Goal: Task Accomplishment & Management: Use online tool/utility

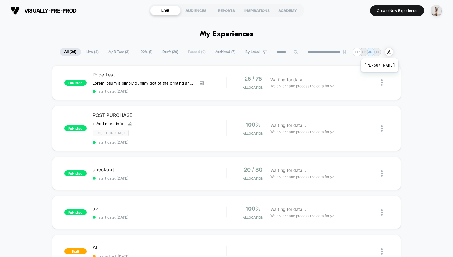
click at [380, 51] on p "OK" at bounding box center [376, 52] width 5 height 4
click at [380, 52] on p "OK" at bounding box center [376, 52] width 5 height 4
click at [110, 14] on section "visually-pre-prod https://visually-pre-prod.myshopify.com" at bounding box center [76, 10] width 135 height 15
drag, startPoint x: 257, startPoint y: 38, endPoint x: 222, endPoint y: 36, distance: 34.9
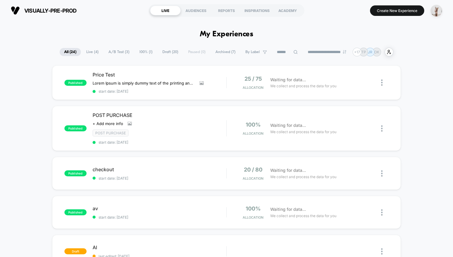
click at [106, 10] on section "visually-pre-prod https://visually-pre-prod.myshopify.com" at bounding box center [76, 10] width 135 height 15
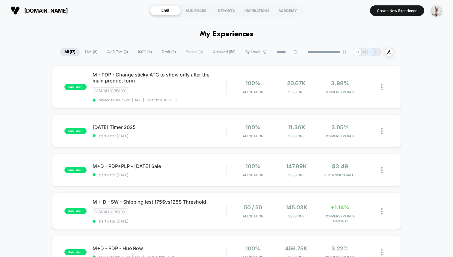
click at [165, 52] on span "Draft ( 9 )" at bounding box center [168, 52] width 23 height 8
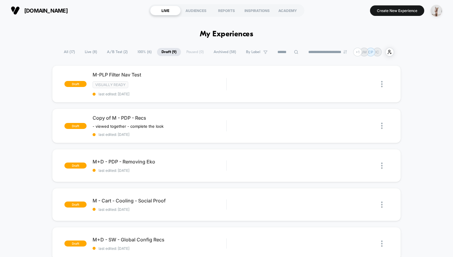
click at [398, 13] on button "Create New Experience" at bounding box center [397, 10] width 54 height 10
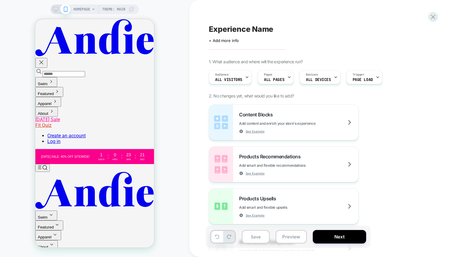
click at [177, 63] on div "HOMEPAGE Theme: MAIN" at bounding box center [94, 128] width 189 height 245
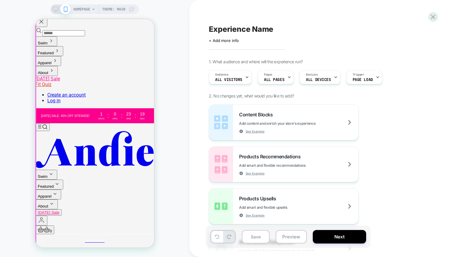
scroll to position [111, 0]
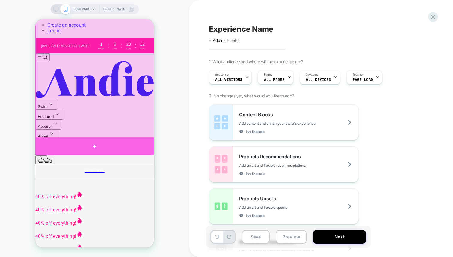
click at [135, 142] on div at bounding box center [94, 146] width 119 height 18
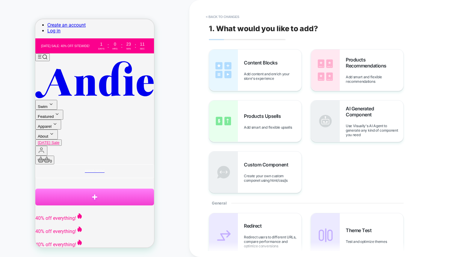
scroll to position [114, 0]
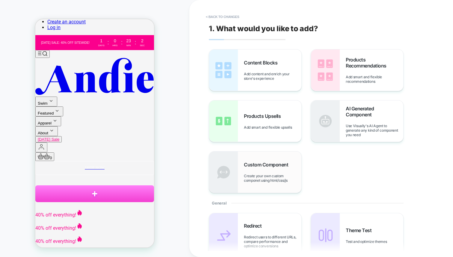
click at [270, 174] on span "Create your own custom componet using html/css/js" at bounding box center [273, 178] width 58 height 9
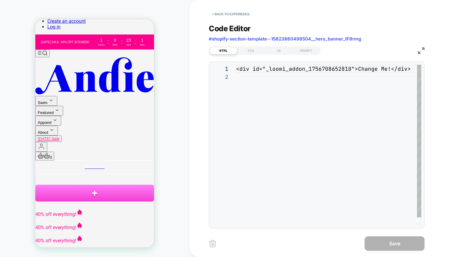
scroll to position [8, 0]
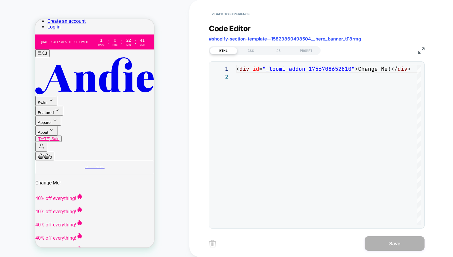
click at [220, 53] on div "HTML" at bounding box center [224, 50] width 28 height 7
click at [228, 52] on div "HTML" at bounding box center [224, 50] width 28 height 7
drag, startPoint x: 246, startPoint y: 50, endPoint x: 258, endPoint y: 52, distance: 12.8
click at [246, 50] on div "CSS" at bounding box center [251, 50] width 28 height 7
click at [282, 51] on div "JS" at bounding box center [279, 50] width 28 height 7
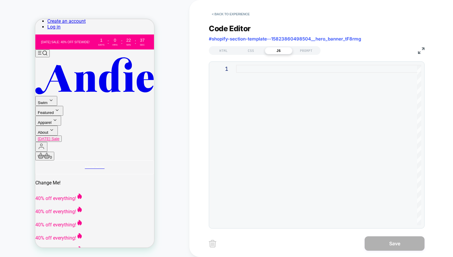
drag, startPoint x: 231, startPoint y: 48, endPoint x: 253, endPoint y: 58, distance: 23.5
click at [231, 49] on div "HTML" at bounding box center [224, 50] width 28 height 7
click at [237, 13] on button "< Back to experience" at bounding box center [231, 14] width 44 height 10
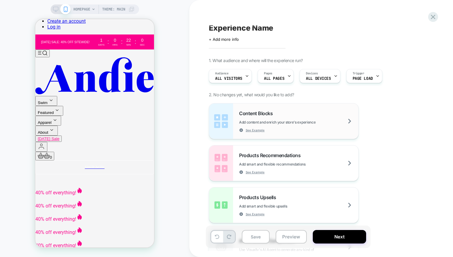
scroll to position [0, 0]
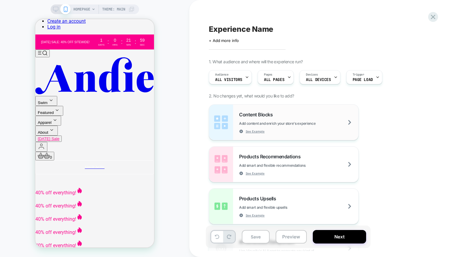
click at [281, 119] on div "Content Blocks Add content and enrich your store's experience See Example" at bounding box center [298, 123] width 119 height 22
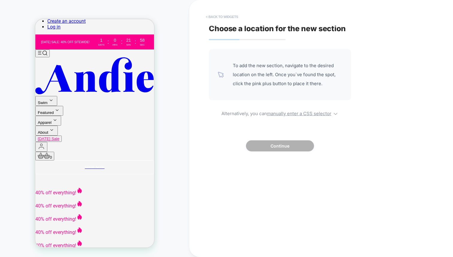
click at [228, 14] on button "< Back to widgets" at bounding box center [222, 17] width 38 height 10
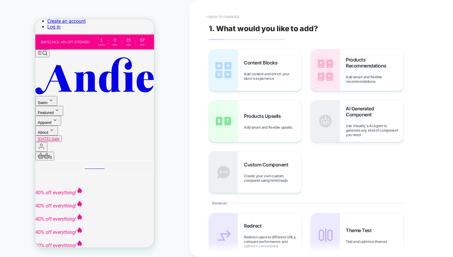
click at [218, 21] on button "< Back to changes" at bounding box center [223, 17] width 40 height 10
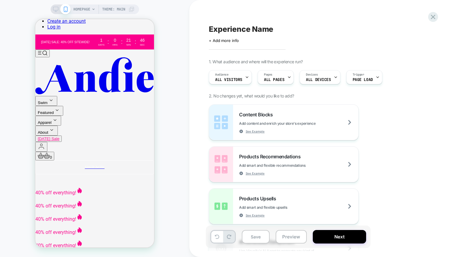
click at [85, 10] on span "HOMEPAGE" at bounding box center [81, 9] width 17 height 10
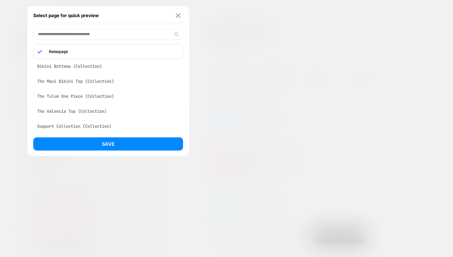
click at [177, 16] on img at bounding box center [178, 15] width 5 height 4
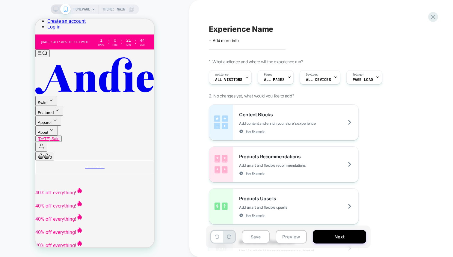
click at [79, 7] on span "HOMEPAGE" at bounding box center [81, 9] width 17 height 10
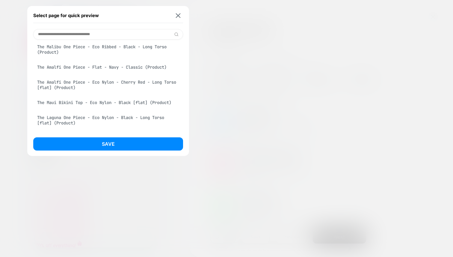
scroll to position [424, 0]
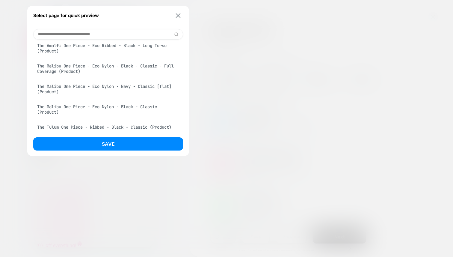
click at [177, 16] on img at bounding box center [178, 15] width 5 height 4
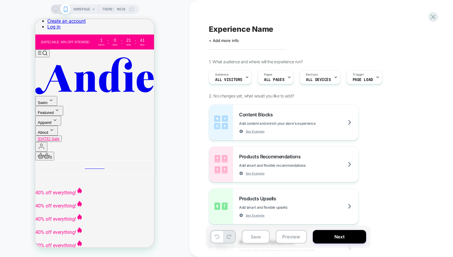
click at [180, 37] on div "HOMEPAGE Theme: MAIN" at bounding box center [94, 128] width 189 height 245
click at [225, 77] on div "Audience All Visitors" at bounding box center [228, 76] width 39 height 13
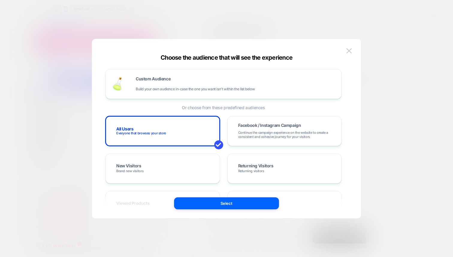
click at [259, 17] on div at bounding box center [226, 128] width 453 height 257
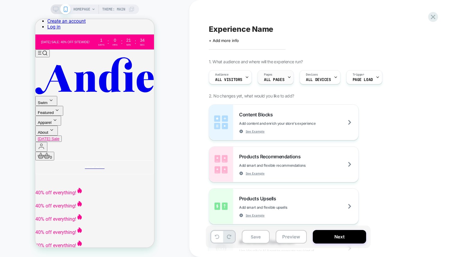
click at [277, 81] on span "ALL PAGES" at bounding box center [274, 80] width 20 height 4
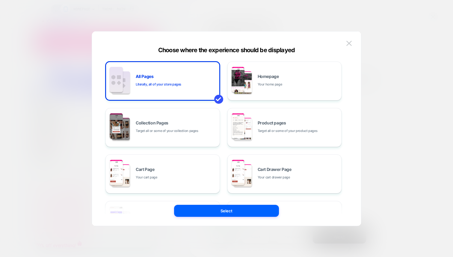
click at [339, 19] on div at bounding box center [226, 128] width 453 height 257
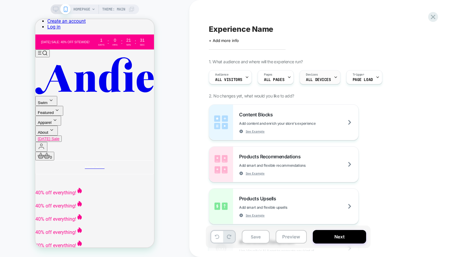
click at [316, 78] on span "ALL DEVICES" at bounding box center [318, 80] width 25 height 4
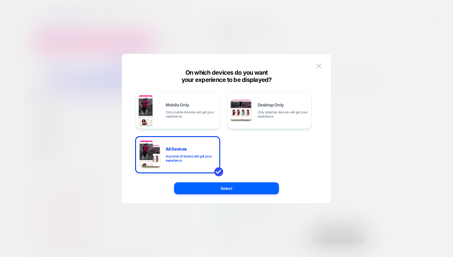
click at [304, 28] on div at bounding box center [226, 128] width 453 height 257
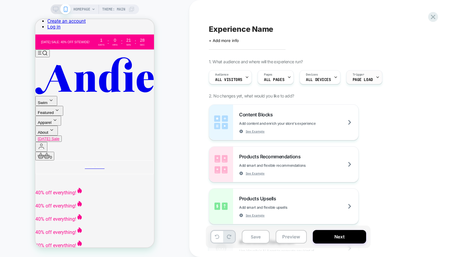
click at [359, 79] on span "Page Load" at bounding box center [363, 80] width 20 height 4
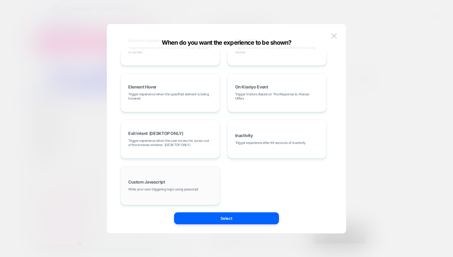
scroll to position [76, 0]
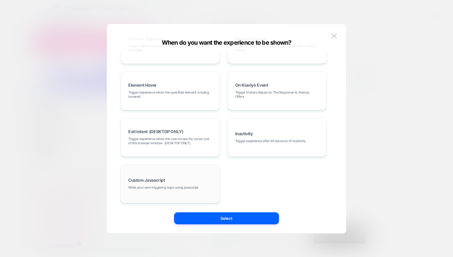
click at [153, 186] on span "Write your own triggering logic using javascript" at bounding box center [163, 187] width 70 height 4
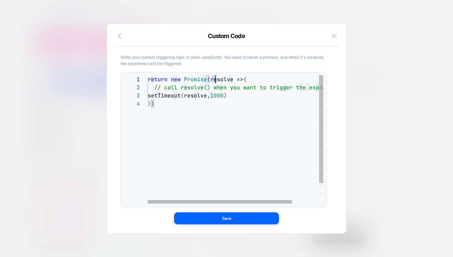
scroll to position [0, 74]
drag, startPoint x: 212, startPoint y: 79, endPoint x: 223, endPoint y: 80, distance: 11.2
click at [223, 80] on div "return new Promise ( resolve => { // call resolve() when you want to trigger th…" at bounding box center [252, 151] width 208 height 153
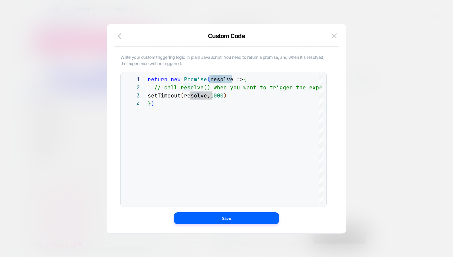
click at [268, 11] on div at bounding box center [226, 128] width 453 height 257
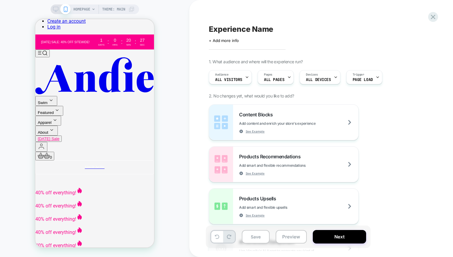
click at [174, 61] on div "HOMEPAGE Theme: MAIN" at bounding box center [94, 128] width 189 height 245
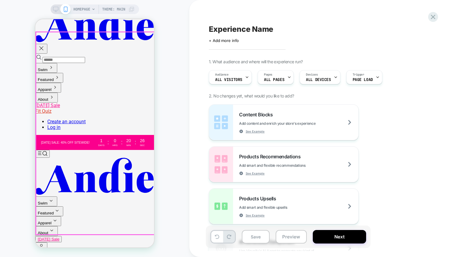
scroll to position [0, 0]
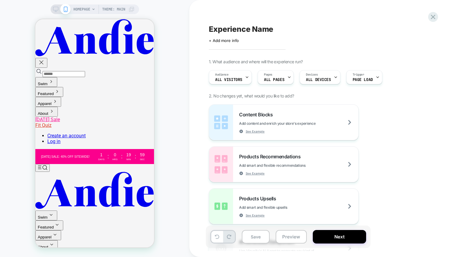
click at [175, 20] on div "HOMEPAGE Theme: MAIN" at bounding box center [94, 128] width 189 height 245
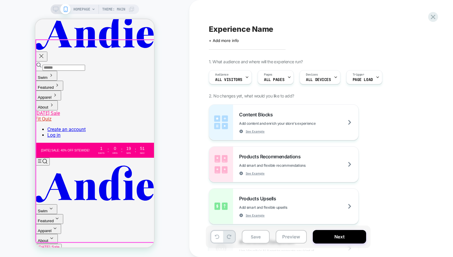
scroll to position [54, 0]
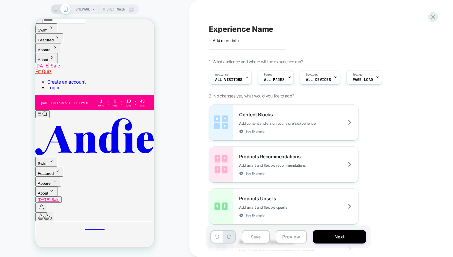
click at [181, 79] on div "HOMEPAGE Theme: MAIN" at bounding box center [94, 128] width 189 height 245
click at [344, 235] on button "Next" at bounding box center [339, 236] width 53 height 13
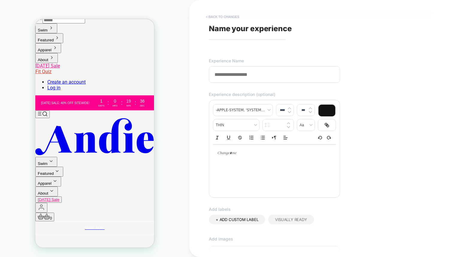
click at [224, 12] on div "**********" at bounding box center [321, 128] width 225 height 257
click at [262, 74] on input at bounding box center [274, 74] width 131 height 16
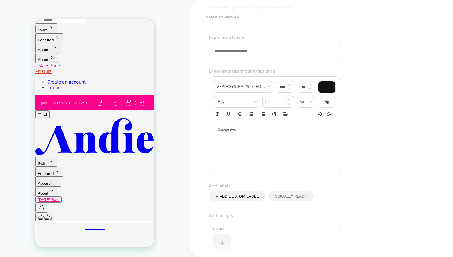
scroll to position [0, 0]
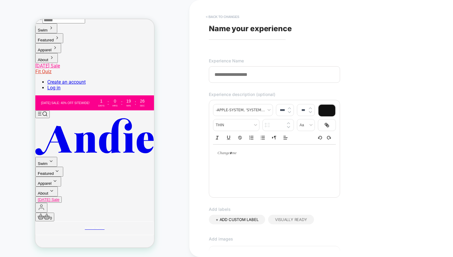
click at [234, 13] on button "< Back to changes" at bounding box center [223, 17] width 40 height 10
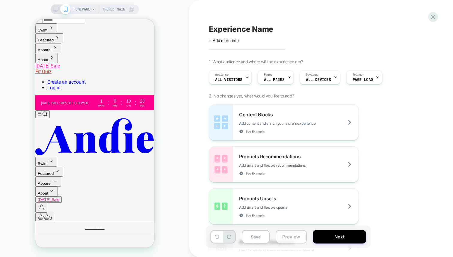
click at [292, 240] on button "Preview" at bounding box center [291, 236] width 31 height 13
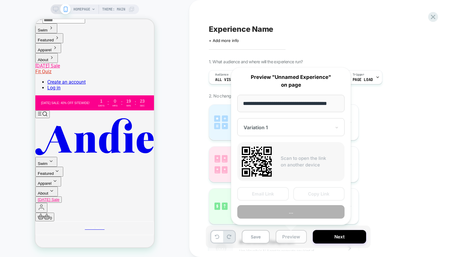
scroll to position [0, 8]
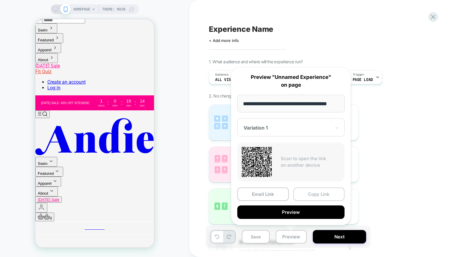
click at [315, 195] on button "Copy Link" at bounding box center [319, 193] width 52 height 13
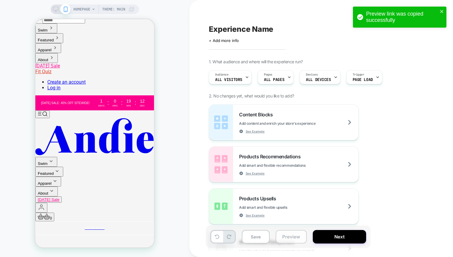
click at [291, 237] on button "Preview" at bounding box center [291, 236] width 31 height 13
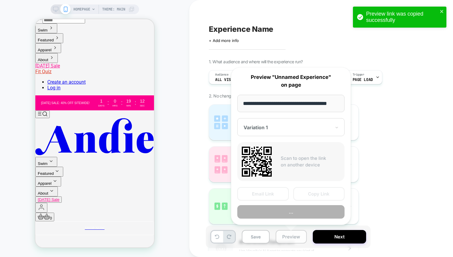
scroll to position [0, 8]
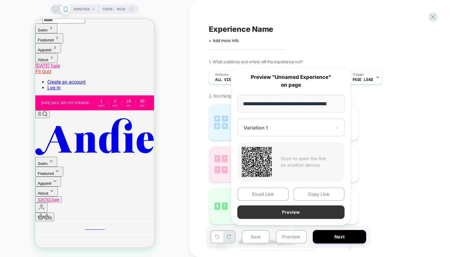
click at [294, 211] on button "Preview" at bounding box center [290, 211] width 107 height 13
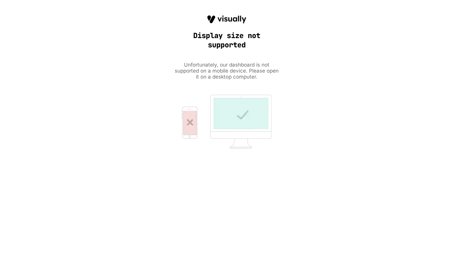
scroll to position [0, 0]
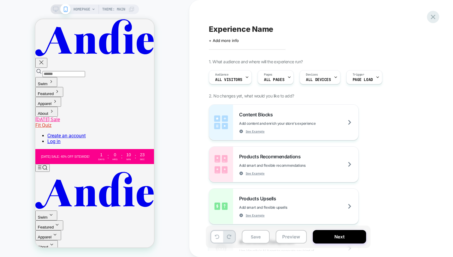
click at [432, 18] on icon at bounding box center [433, 17] width 8 height 8
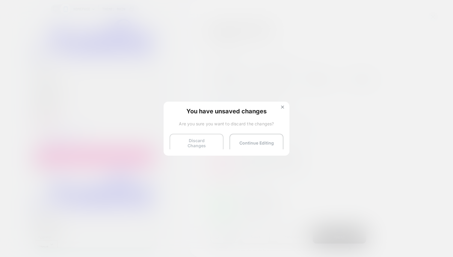
click at [189, 142] on button "Discard Changes" at bounding box center [197, 143] width 54 height 19
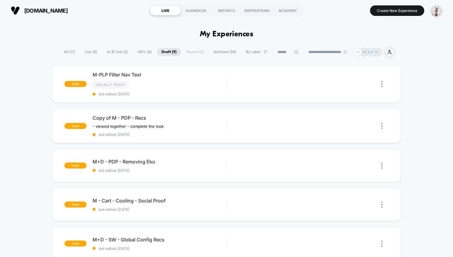
click at [117, 50] on span "A/B Test ( 2 )" at bounding box center [118, 52] width 30 height 8
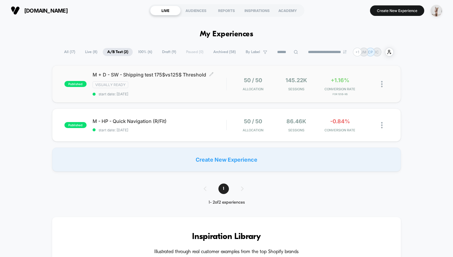
click at [186, 86] on div "Visually ready" at bounding box center [160, 84] width 134 height 7
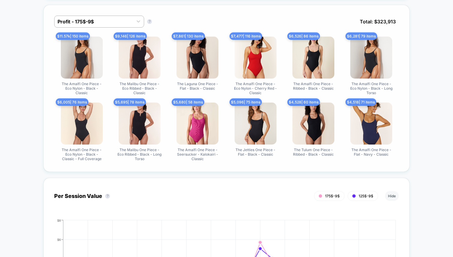
scroll to position [410, 0]
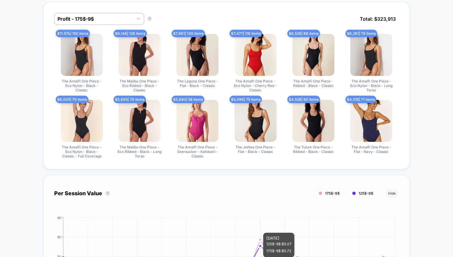
click at [271, 195] on div "175$-9$ 125$-9$" at bounding box center [216, 193] width 324 height 10
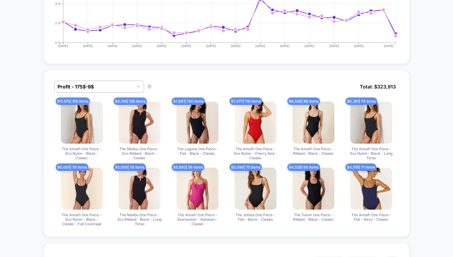
scroll to position [0, 0]
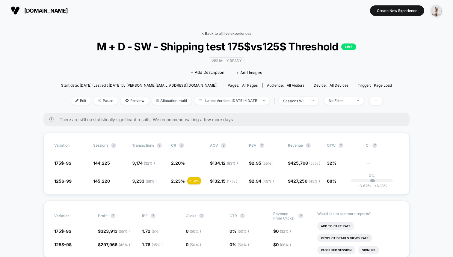
click at [239, 33] on link "< Back to all live experiences" at bounding box center [227, 33] width 50 height 4
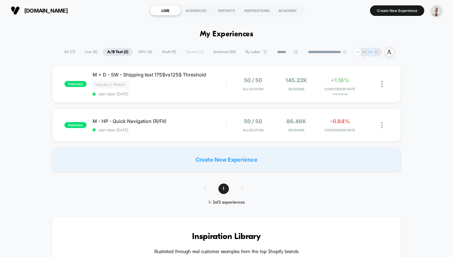
click at [396, 10] on button "Create New Experience" at bounding box center [397, 10] width 54 height 10
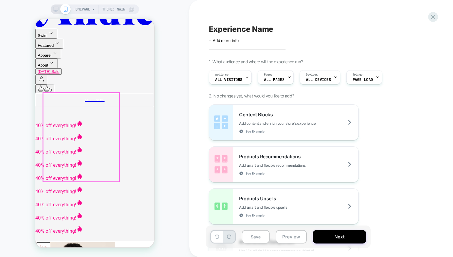
scroll to position [144, 0]
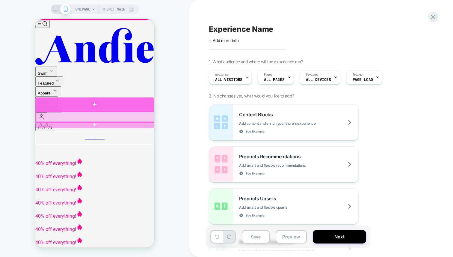
click at [101, 107] on div at bounding box center [94, 104] width 119 height 14
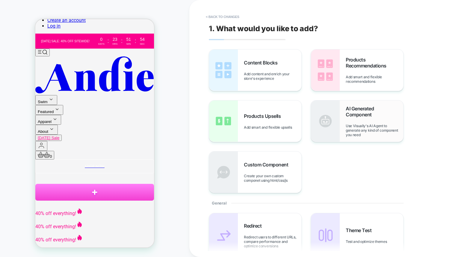
scroll to position [114, 0]
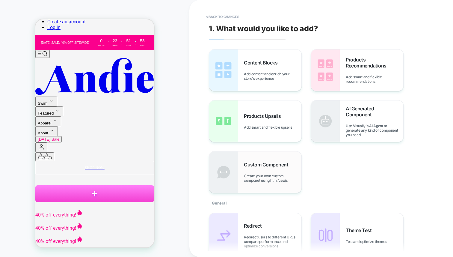
click at [261, 171] on div "Custom Component Create your own custom componet using html/css/js" at bounding box center [273, 172] width 58 height 21
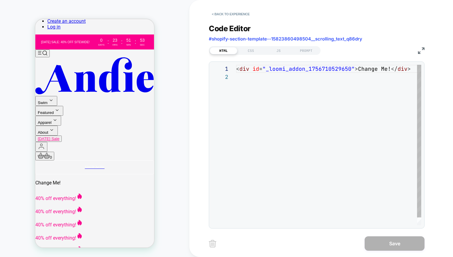
scroll to position [8, 0]
click at [339, 69] on div "< div id = "_loomi_addon_1756710529650" > Change Me! </ div >" at bounding box center [330, 149] width 189 height 168
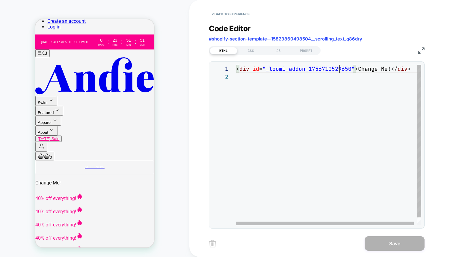
click at [339, 69] on div "< div id = "_loomi_addon_1756710529650" > Change Me! </ div >" at bounding box center [330, 149] width 189 height 168
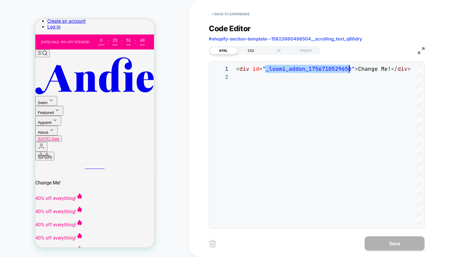
click at [253, 49] on div "CSS" at bounding box center [251, 50] width 28 height 7
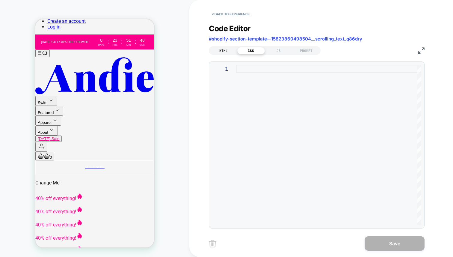
click at [228, 47] on div "HTML" at bounding box center [224, 50] width 28 height 7
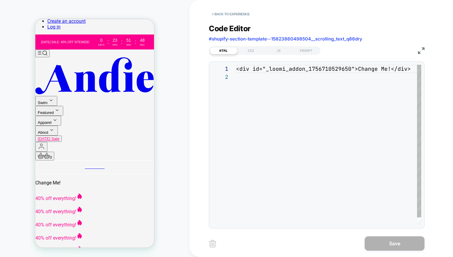
scroll to position [8, 0]
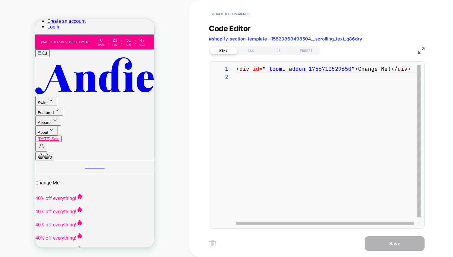
click at [367, 66] on div "< div id = "_loomi_addon_1756710529650" > Change Me! </ div >" at bounding box center [330, 149] width 189 height 168
drag, startPoint x: 356, startPoint y: 69, endPoint x: 384, endPoint y: 51, distance: 33.3
click at [388, 68] on div "< div id = "_loomi_addon_1756710529650" > Change Me! </ div >" at bounding box center [330, 149] width 189 height 168
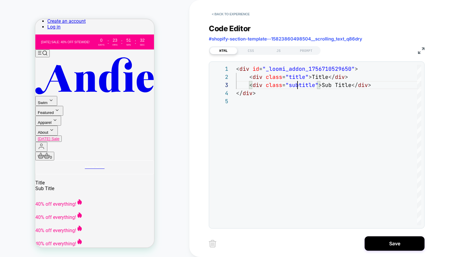
scroll to position [16, 65]
type textarea "**********"
click at [251, 50] on div "CSS" at bounding box center [251, 50] width 28 height 7
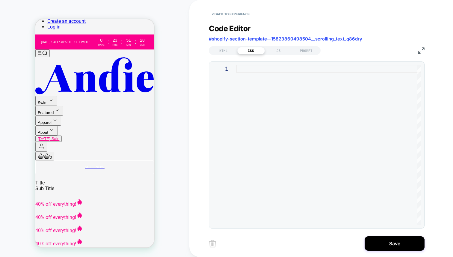
click at [273, 80] on div at bounding box center [328, 145] width 185 height 160
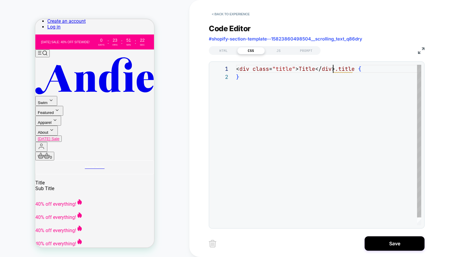
scroll to position [0, 97]
type textarea "*"
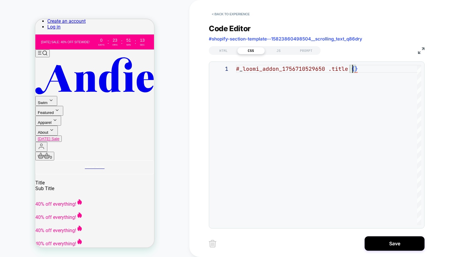
scroll to position [8, 13]
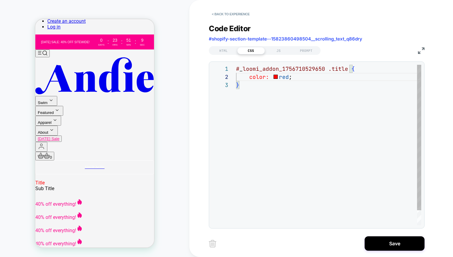
click at [273, 99] on div "# _ loomi_addon_1756710529650 .title { color: red ; }" at bounding box center [328, 153] width 185 height 177
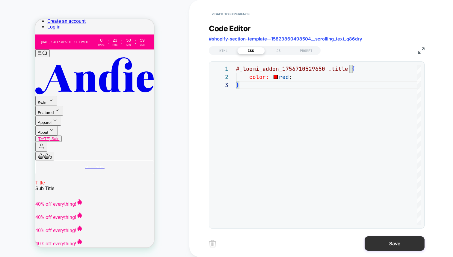
type textarea "**********"
click at [393, 243] on button "Save" at bounding box center [395, 243] width 60 height 14
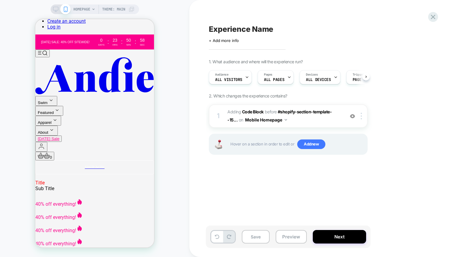
scroll to position [0, 0]
click at [320, 147] on span "Add new" at bounding box center [311, 144] width 28 height 10
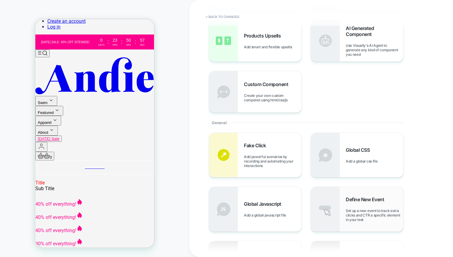
scroll to position [98, 0]
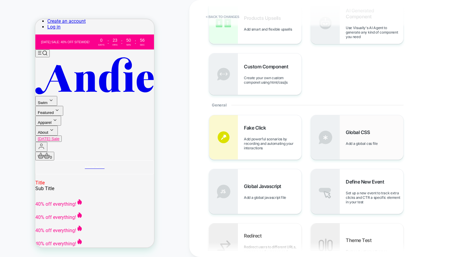
click at [356, 136] on div "Global CSS Add a global css file" at bounding box center [375, 137] width 58 height 16
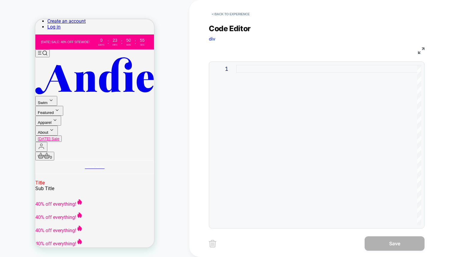
click at [255, 100] on div at bounding box center [328, 145] width 185 height 160
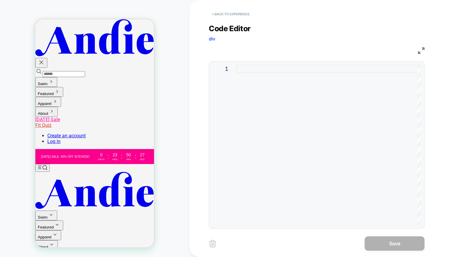
click at [239, 13] on button "< Back to experience" at bounding box center [231, 14] width 44 height 10
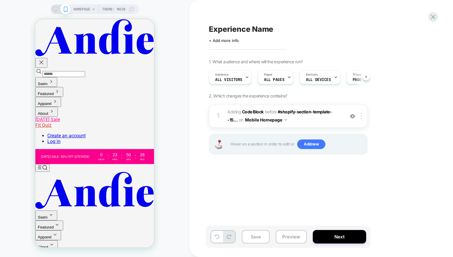
scroll to position [0, 0]
click at [308, 143] on span "Add new" at bounding box center [311, 144] width 28 height 10
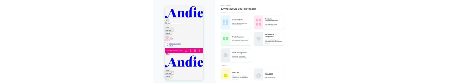
scroll to position [8, 0]
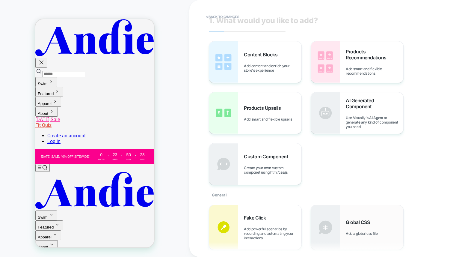
click at [361, 214] on div "Global CSS Add a global css file" at bounding box center [357, 227] width 92 height 44
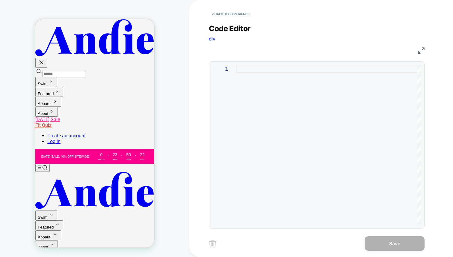
click at [303, 88] on div at bounding box center [328, 145] width 185 height 160
click at [41, 165] on icon "Top" at bounding box center [43, 167] width 10 height 5
click at [52, 77] on button "Swim" at bounding box center [46, 82] width 22 height 10
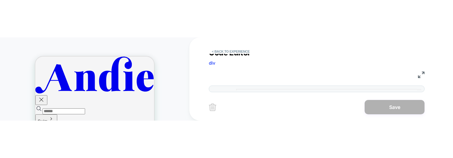
scroll to position [0, 0]
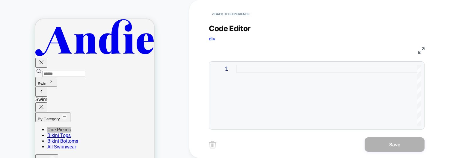
click at [278, 66] on div at bounding box center [328, 69] width 185 height 8
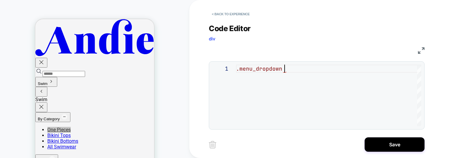
scroll to position [0, 48]
click at [300, 71] on div ".menu_dropdown" at bounding box center [328, 96] width 185 height 62
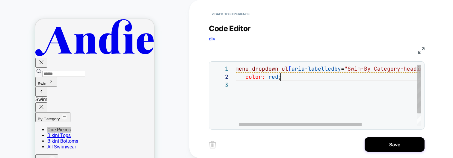
scroll to position [8, 55]
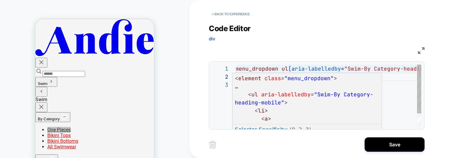
click at [309, 69] on div ".menu_dropdown ul [ aria-labelledby = "Swim-By Category-heading-mobile" ] > li …" at bounding box center [368, 104] width 273 height 78
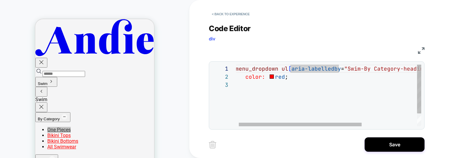
click at [369, 76] on div ".menu_dropdown ul [ aria-labelledby = "Swim-By Category-heading-mobile" ] > li …" at bounding box center [368, 104] width 273 height 78
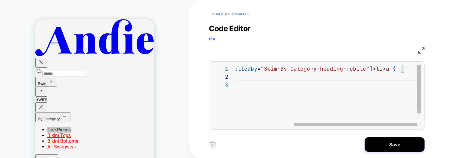
click at [402, 69] on div ".menu_dropdown ul [ aria-labelledby = "Swim-By Category-heading-mobile" ] > li …" at bounding box center [285, 104] width 273 height 78
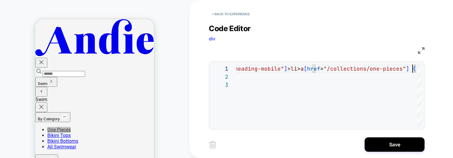
type textarea "**********"
click at [70, 112] on button "By Category" at bounding box center [52, 117] width 35 height 10
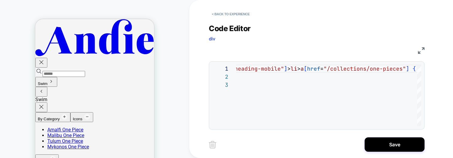
click at [70, 112] on button "By Category" at bounding box center [52, 117] width 35 height 10
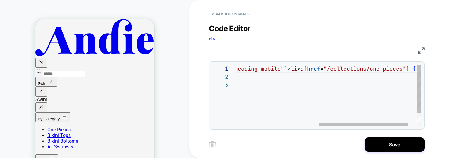
click at [301, 73] on div ".menu_dropdown ul [ aria-labelledby = "Swim-By Category-heading-mobile" ] > li …" at bounding box center [251, 104] width 377 height 78
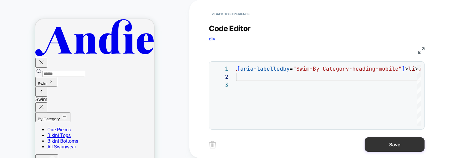
click at [396, 143] on button "Save" at bounding box center [395, 145] width 60 height 14
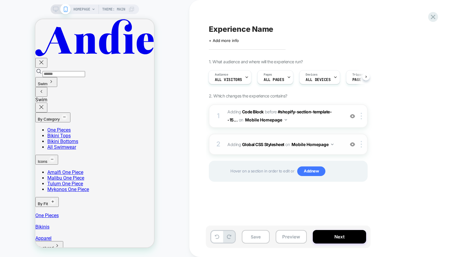
scroll to position [20, 0]
click at [245, 147] on span "Adding Global CSS Stylesheet on Mobile Homepage" at bounding box center [285, 144] width 114 height 9
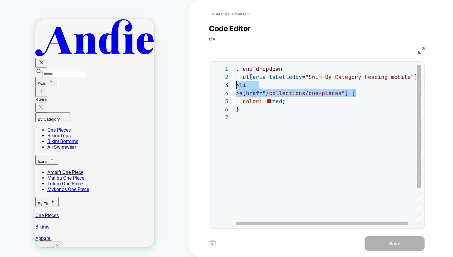
scroll to position [0, 0]
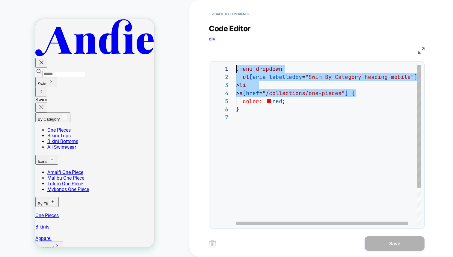
drag, startPoint x: 357, startPoint y: 95, endPoint x: 178, endPoint y: 61, distance: 182.2
click at [236, 65] on div ".menu_dropdown ul [ aria-labelledby = "Swim-By Category-heading-mobile" ] > li …" at bounding box center [333, 169] width 195 height 209
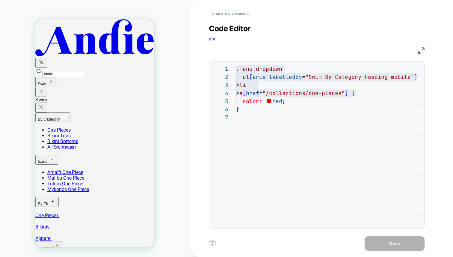
click at [210, 20] on div "**********" at bounding box center [317, 122] width 216 height 212
click at [224, 16] on button "< Back to experience" at bounding box center [231, 14] width 44 height 10
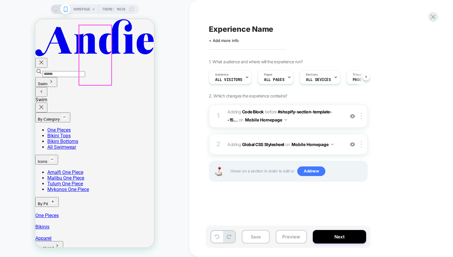
scroll to position [0, 0]
click at [171, 113] on div "HOMEPAGE Theme: MAIN" at bounding box center [94, 128] width 189 height 245
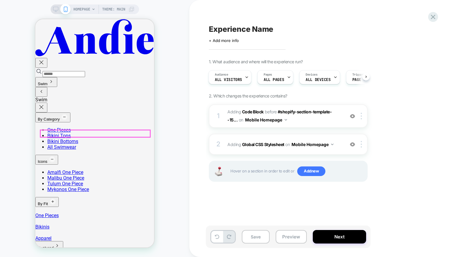
scroll to position [0, 0]
click at [42, 88] on icon at bounding box center [41, 91] width 7 height 7
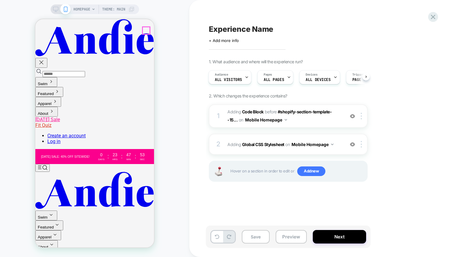
click at [45, 59] on icon "button" at bounding box center [41, 62] width 7 height 7
click at [47, 165] on icon "Top" at bounding box center [43, 167] width 10 height 5
click at [246, 144] on b "Global CSS Stylesheet" at bounding box center [263, 144] width 42 height 5
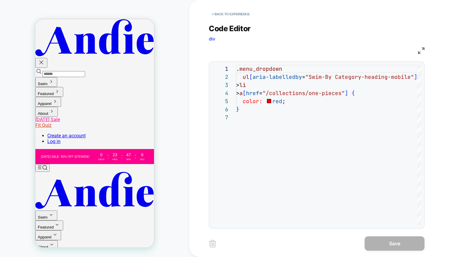
scroll to position [49, 0]
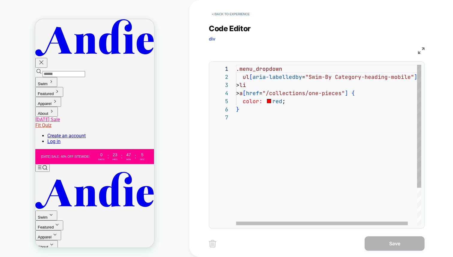
click at [57, 77] on button "Swim" at bounding box center [46, 82] width 22 height 10
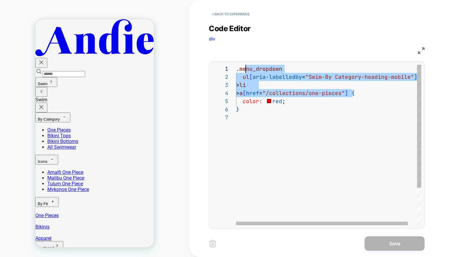
scroll to position [0, 0]
drag, startPoint x: 353, startPoint y: 93, endPoint x: 236, endPoint y: 72, distance: 118.5
click at [236, 72] on div ".menu_dropdown ul [ aria-labelledby = "Swim-By Category-heading-mobile" ] > li …" at bounding box center [333, 169] width 195 height 209
click at [356, 93] on div ".menu_dropdown ul [ aria-labelledby = "Swim-By Category-heading-mobile" ] > li …" at bounding box center [333, 169] width 195 height 209
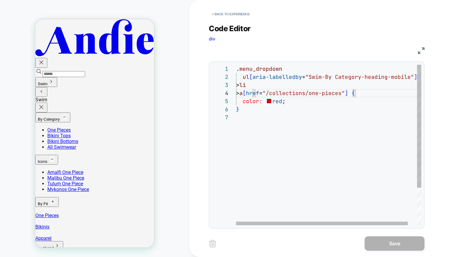
click at [323, 103] on div ".menu_dropdown ul [ aria-labelledby = "Swim-By Category-heading-mobile" ] > li …" at bounding box center [333, 169] width 195 height 209
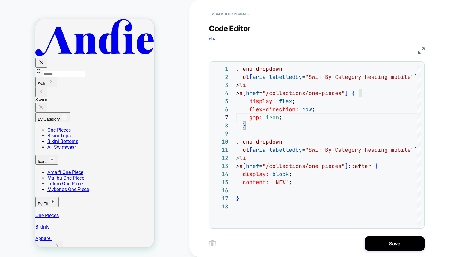
scroll to position [49, 42]
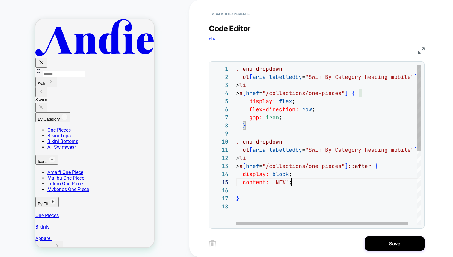
click at [300, 180] on div ".menu_dropdown ul [ aria-labelledby = "Swim-By Category-heading-mobile" ] > li …" at bounding box center [333, 214] width 195 height 298
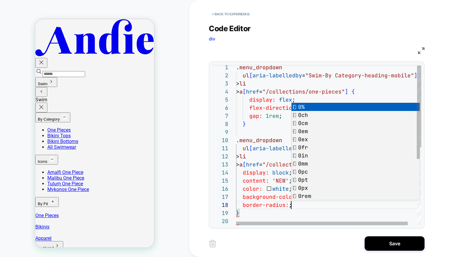
scroll to position [57, 55]
click at [283, 214] on div ".menu_dropdown ul [ aria-labelledby = "Swim-By Category-heading-mobile" ] > li …" at bounding box center [333, 220] width 195 height 314
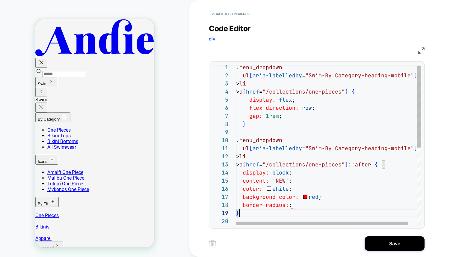
drag, startPoint x: 289, startPoint y: 205, endPoint x: 292, endPoint y: 204, distance: 4.0
click at [289, 205] on div ".menu_dropdown ul [ aria-labelledby = "Swim-By Category-heading-mobile" ] > li …" at bounding box center [333, 220] width 195 height 314
drag, startPoint x: 295, startPoint y: 212, endPoint x: 308, endPoint y: 193, distance: 23.5
click at [294, 212] on div ".menu_dropdown ul [ aria-labelledby = "Swim-By Category-heading-mobile" ] > li …" at bounding box center [333, 224] width 195 height 322
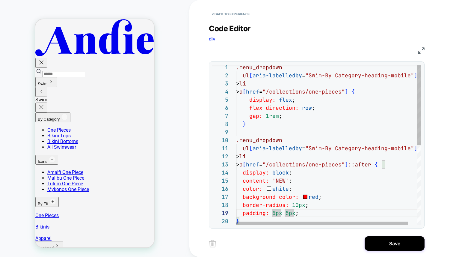
scroll to position [65, 49]
click at [286, 212] on div ".menu_dropdown ul [ aria-labelledby = "Swim-By Category-heading-mobile" ] > li …" at bounding box center [333, 224] width 195 height 322
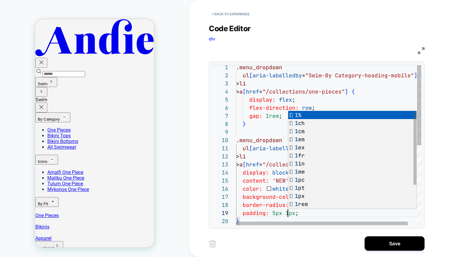
scroll to position [65, 55]
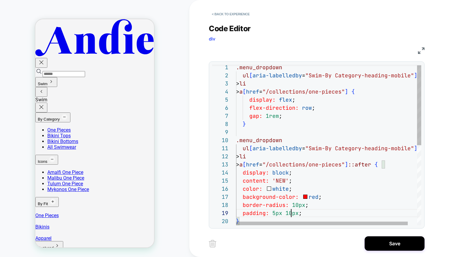
click at [285, 133] on div ".menu_dropdown ul [ aria-labelledby = "Swim-By Category-heading-mobile" ] > li …" at bounding box center [333, 224] width 195 height 322
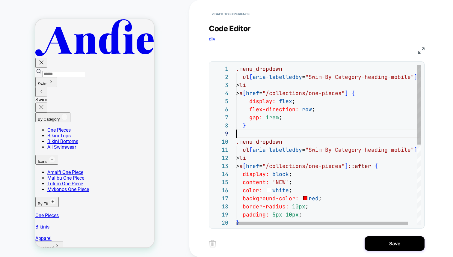
scroll to position [73, 19]
click at [257, 144] on div ".menu_dropdown ul [ aria-labelledby = "Swim-By Category-heading-mobile" ] > li …" at bounding box center [333, 226] width 195 height 322
drag, startPoint x: 344, startPoint y: 131, endPoint x: 341, endPoint y: 129, distance: 3.4
click at [344, 131] on div ".menu_dropdown ul [ aria-labelledby = "Swim-By Category-heading-mobile" ] > li …" at bounding box center [333, 226] width 195 height 322
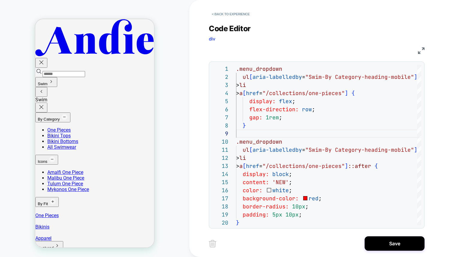
type textarea "**********"
click at [221, 17] on button "< Back to experience" at bounding box center [231, 14] width 44 height 10
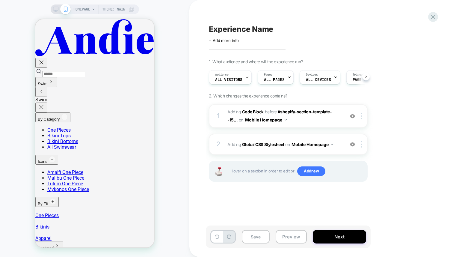
scroll to position [0, 0]
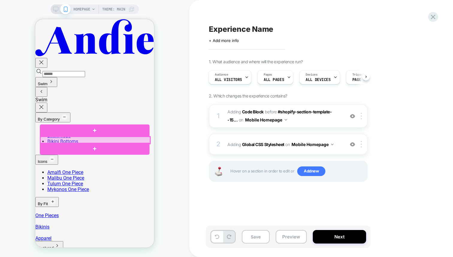
click at [83, 140] on div at bounding box center [95, 140] width 110 height 7
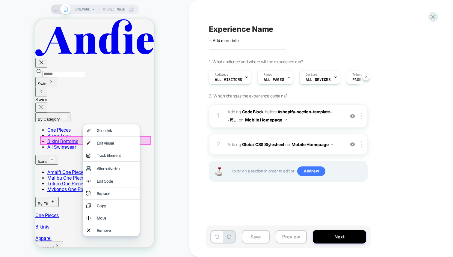
click at [175, 213] on div "HOMEPAGE Theme: MAIN" at bounding box center [94, 128] width 189 height 245
click at [157, 212] on div "HOMEPAGE Theme: MAIN" at bounding box center [94, 128] width 189 height 245
click at [179, 200] on div "HOMEPAGE Theme: MAIN" at bounding box center [94, 128] width 189 height 245
click at [188, 76] on div "HOMEPAGE Theme: MAIN" at bounding box center [94, 128] width 189 height 245
click at [35, 234] on img at bounding box center [35, 234] width 0 height 0
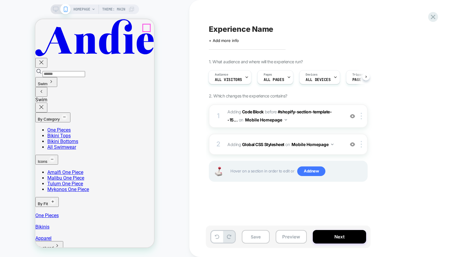
click at [45, 103] on icon "button" at bounding box center [41, 106] width 7 height 7
click at [174, 66] on div "HOMEPAGE Theme: MAIN" at bounding box center [94, 128] width 189 height 245
drag, startPoint x: 431, startPoint y: 165, endPoint x: 425, endPoint y: 164, distance: 6.0
click at [431, 165] on div "Experience Name Click to edit experience details + Add more info 1. What audien…" at bounding box center [321, 128] width 225 height 257
drag, startPoint x: 349, startPoint y: 192, endPoint x: 338, endPoint y: 187, distance: 11.5
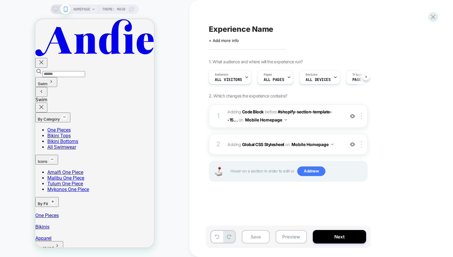
click at [349, 192] on div "1 Adding Code Block BEFORE #shopify-section-template--15... #shopify-section-te…" at bounding box center [288, 150] width 159 height 92
click at [316, 173] on span "Add new" at bounding box center [311, 171] width 28 height 10
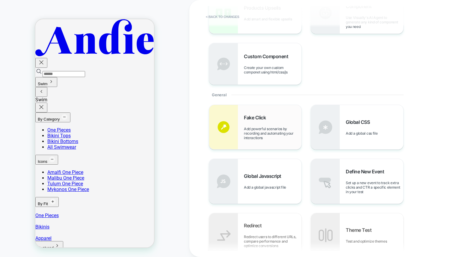
scroll to position [52, 0]
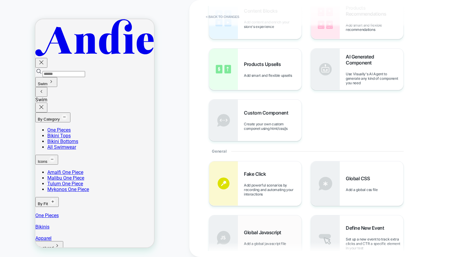
click at [251, 223] on div "Global Javascript Add a global javascript file" at bounding box center [255, 237] width 92 height 44
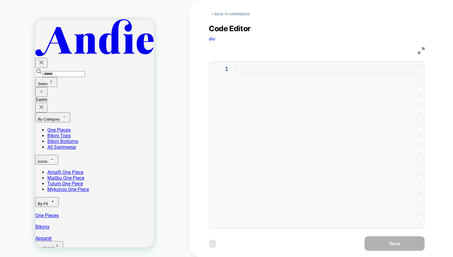
click at [294, 88] on div at bounding box center [328, 145] width 185 height 160
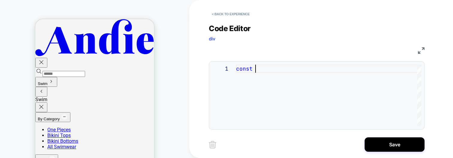
scroll to position [0, 19]
drag, startPoint x: 266, startPoint y: 106, endPoint x: 272, endPoint y: 94, distance: 13.4
click at [266, 105] on div "const" at bounding box center [328, 96] width 185 height 62
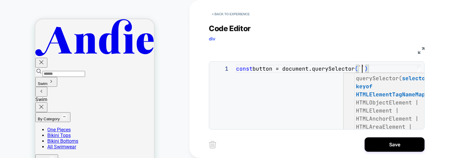
scroll to position [0, 126]
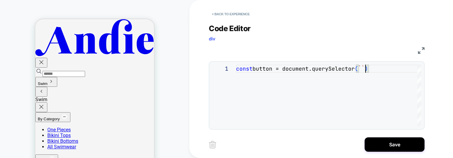
click at [364, 68] on div "const button = document.querySelector ( `` )" at bounding box center [328, 96] width 185 height 62
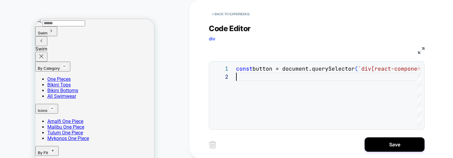
scroll to position [93, 0]
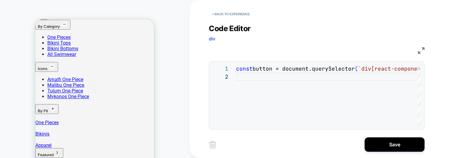
click at [178, 90] on div "HOMEPAGE Theme: MAIN" at bounding box center [94, 108] width 189 height 204
click at [174, 116] on div "HOMEPAGE Theme: MAIN" at bounding box center [94, 108] width 189 height 204
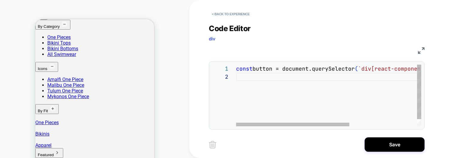
click at [263, 87] on div "const button = document.querySelector ( `div[react-component="HeroBanner"] vpv-…" at bounding box center [384, 100] width 296 height 70
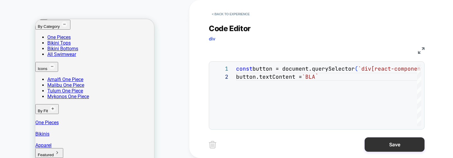
type textarea "**********"
click at [386, 142] on button "Save" at bounding box center [395, 145] width 60 height 14
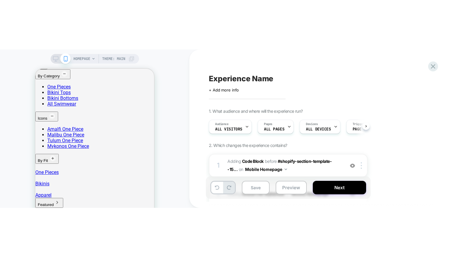
scroll to position [0, 0]
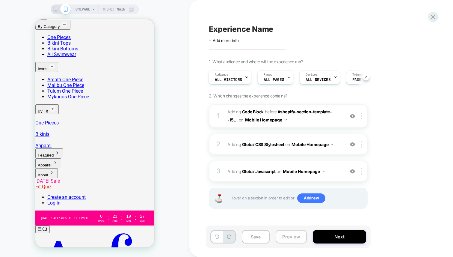
click at [291, 236] on button "Preview" at bounding box center [291, 236] width 31 height 13
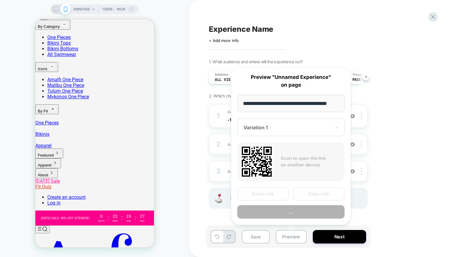
scroll to position [0, 8]
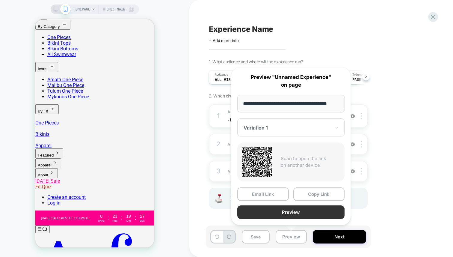
click at [295, 213] on button "Preview" at bounding box center [290, 211] width 107 height 13
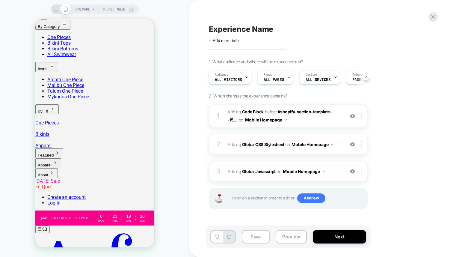
click at [360, 169] on div at bounding box center [363, 171] width 10 height 7
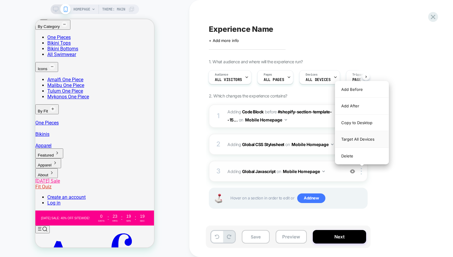
click at [363, 136] on div "Target All Devices" at bounding box center [361, 139] width 53 height 16
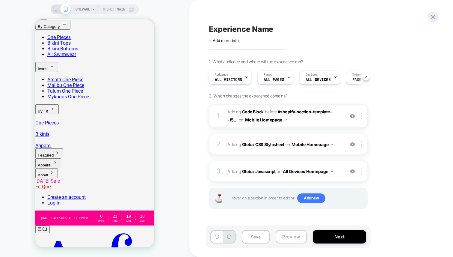
click at [292, 233] on button "Preview" at bounding box center [291, 236] width 31 height 13
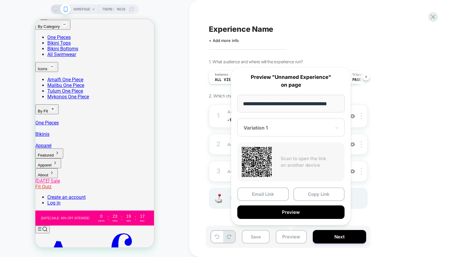
drag, startPoint x: 287, startPoint y: 210, endPoint x: 279, endPoint y: 207, distance: 9.2
click at [282, 208] on button "Preview" at bounding box center [290, 211] width 107 height 13
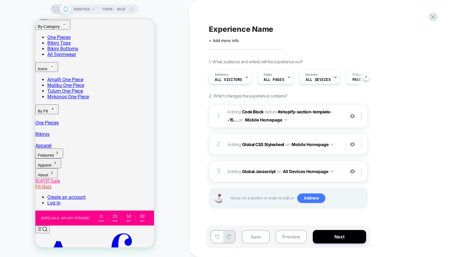
click at [240, 173] on span "Adding Global Javascript on All Devices Homepage" at bounding box center [285, 171] width 114 height 9
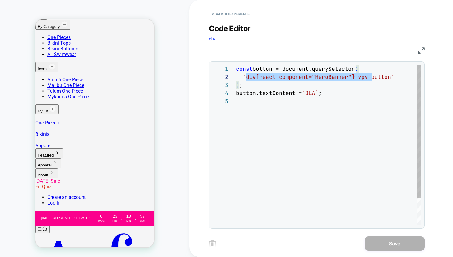
scroll to position [8, 146]
drag, startPoint x: 245, startPoint y: 76, endPoint x: 380, endPoint y: 80, distance: 135.9
click at [380, 80] on div "const button = document.querySelector ( `div[react-component="HeroBanner"] vpv-…" at bounding box center [328, 161] width 185 height 193
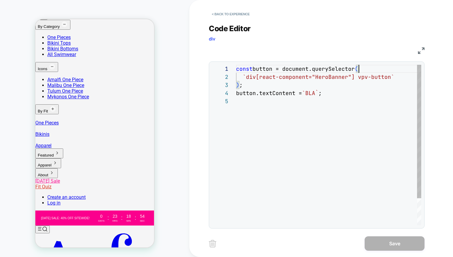
scroll to position [0, 123]
click at [372, 70] on div "const button = document.querySelector ( `div[react-component="HeroBanner"] vpv-…" at bounding box center [328, 161] width 185 height 193
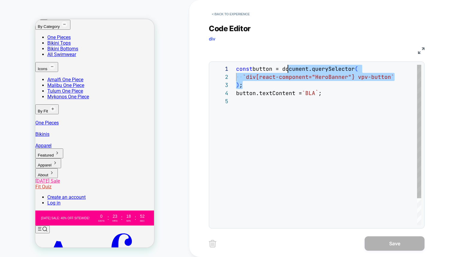
scroll to position [0, 49]
drag, startPoint x: 260, startPoint y: 85, endPoint x: 285, endPoint y: 70, distance: 29.8
click at [285, 70] on div "const button = document.querySelector ( `div[react-component="HeroBanner"] vpv-…" at bounding box center [328, 161] width 185 height 193
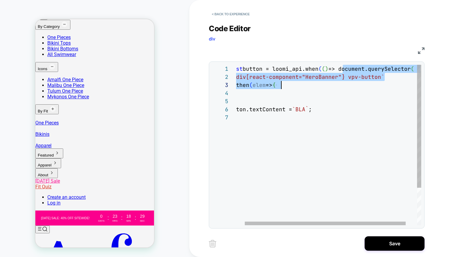
scroll to position [0, 155]
drag, startPoint x: 354, startPoint y: 68, endPoint x: 404, endPoint y: 79, distance: 51.9
click at [404, 79] on div "const button = loomi_api.when ( ( ) => document.querySelector ( `div[react-comp…" at bounding box center [330, 169] width 208 height 209
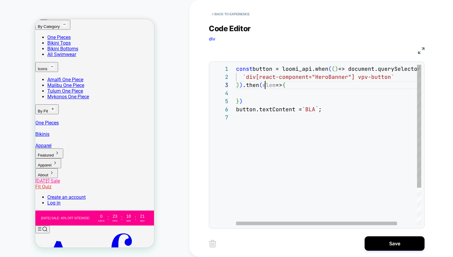
click at [266, 87] on div "const button = loomi_api.when ( ( ) => document.querySelector ( `div[react-comp…" at bounding box center [340, 169] width 208 height 209
click at [259, 91] on div "const button = loomi_api.when ( ( ) => document.querySelector ( `div[react-comp…" at bounding box center [340, 169] width 208 height 209
drag, startPoint x: 259, startPoint y: 91, endPoint x: 248, endPoint y: 84, distance: 13.5
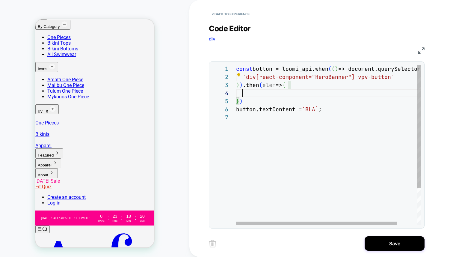
click at [259, 91] on div "const button = loomi_api.when ( ( ) => document.querySelector ( `div[react-comp…" at bounding box center [340, 169] width 208 height 209
click at [321, 87] on div "const button = loomi_api.when ( ( ) => document.querySelector ( `div[react-comp…" at bounding box center [340, 169] width 208 height 209
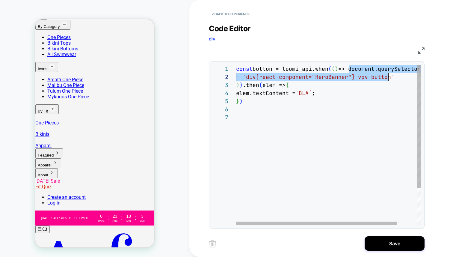
scroll to position [0, 155]
drag, startPoint x: 350, startPoint y: 68, endPoint x: 394, endPoint y: 75, distance: 44.5
click at [401, 78] on div "const button = loomi_api.when ( ( ) => document.querySelector ( `div[react-comp…" at bounding box center [340, 169] width 208 height 209
click at [327, 69] on div "const button = loomi_api.when ( ( ) => document.querySelector ( `div[react-comp…" at bounding box center [340, 169] width 208 height 209
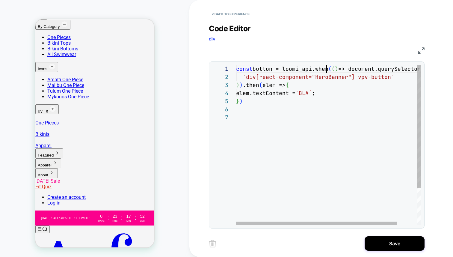
click at [327, 69] on div "const button = loomi_api.when ( ( ) => document.querySelector ( `div[react-comp…" at bounding box center [340, 169] width 208 height 209
click at [339, 66] on div "const button = loomi_api.when ( ( ) => document.querySelector ( `div[react-comp…" at bounding box center [340, 169] width 208 height 209
drag, startPoint x: 332, startPoint y: 70, endPoint x: 286, endPoint y: 71, distance: 45.9
click at [286, 71] on div "const button = loomi_api.when ( ( ) => document.querySelector ( `div[react-comp…" at bounding box center [340, 169] width 208 height 209
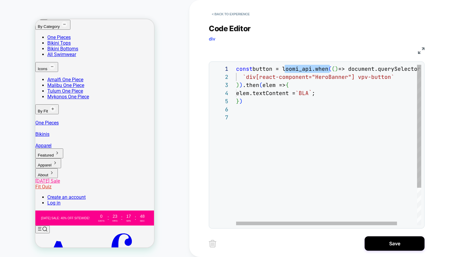
click at [277, 71] on div "const button = loomi_api.when ( ( ) => document.querySelector ( `div[react-comp…" at bounding box center [340, 169] width 208 height 209
click at [284, 70] on div "const button = loomi_api.when ( ( ) => document.querySelector ( `div[react-comp…" at bounding box center [340, 169] width 208 height 209
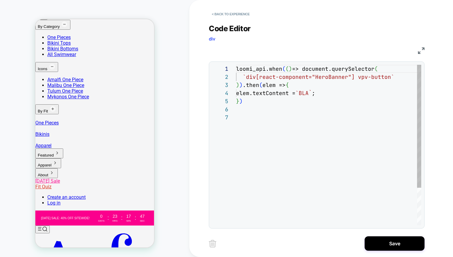
scroll to position [0, 45]
click at [280, 73] on div "loomi_api.when ( ( ) => document.querySelector ( `div[react-component="HeroBann…" at bounding box center [328, 169] width 185 height 209
drag, startPoint x: 283, startPoint y: 68, endPoint x: 240, endPoint y: 68, distance: 43.2
click at [236, 68] on div "loomi_api.when ( ( ) => document.querySelector ( `div[react-component="HeroBann…" at bounding box center [328, 169] width 185 height 209
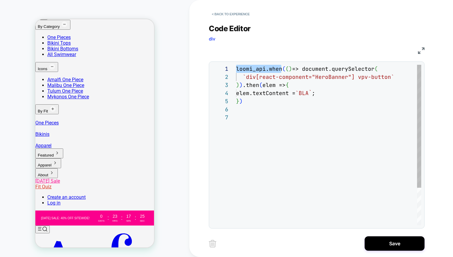
scroll to position [49, 0]
drag, startPoint x: 280, startPoint y: 132, endPoint x: 278, endPoint y: 124, distance: 8.3
click at [280, 132] on div "loomi_api.when ( ( ) => document.querySelector ( `div[react-component="HeroBann…" at bounding box center [328, 169] width 185 height 209
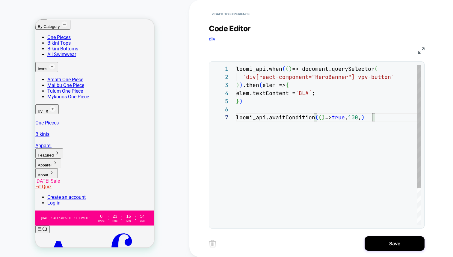
scroll to position [49, 142]
drag, startPoint x: 380, startPoint y: 118, endPoint x: 371, endPoint y: 118, distance: 9.3
drag, startPoint x: 366, startPoint y: 118, endPoint x: 356, endPoint y: 116, distance: 10.4
click at [356, 116] on div "loomi_api.when ( ( ) => document.querySelector ( `div[react-component="HeroBann…" at bounding box center [328, 169] width 185 height 209
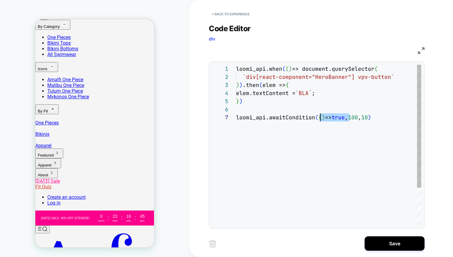
scroll to position [49, 81]
drag, startPoint x: 350, startPoint y: 117, endPoint x: 318, endPoint y: 117, distance: 31.8
click at [318, 117] on div "loomi_api.when ( ( ) => document.querySelector ( `div[react-component="HeroBann…" at bounding box center [328, 169] width 185 height 209
click at [302, 118] on div "loomi_api.when ( ( ) => document.querySelector ( `div[react-component="HeroBann…" at bounding box center [328, 169] width 185 height 209
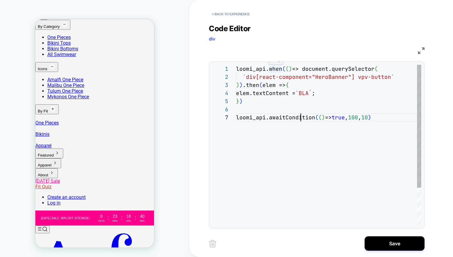
click at [277, 67] on div "loomi_api.when ( ( ) => document.querySelector ( `div[react-component="HeroBann…" at bounding box center [328, 169] width 185 height 209
click at [290, 116] on div "loomi_api.when ( ( ) => document.querySelector ( `div[react-component="HeroBann…" at bounding box center [328, 169] width 185 height 209
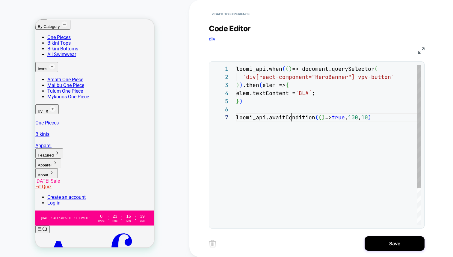
scroll to position [49, 78]
click at [333, 170] on div "loomi_api.when ( ( ) => document.querySelector ( `div[react-component="HeroBann…" at bounding box center [328, 169] width 185 height 209
click at [275, 71] on div "loomi_api.when ( ( ) => document.querySelector ( `div[react-component="HeroBann…" at bounding box center [328, 169] width 185 height 209
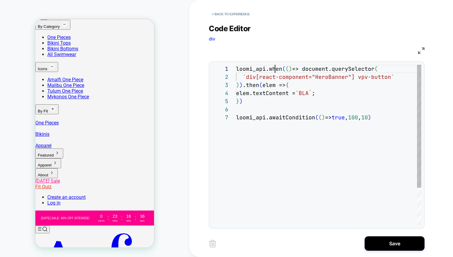
scroll to position [0, 45]
click at [252, 94] on div "loomi_api.when ( ( ) => document.querySelector ( `div[react-component="HeroBann…" at bounding box center [328, 169] width 185 height 209
click at [251, 100] on div "loomi_api.when ( ( ) => document.querySelector ( `div[react-component="HeroBann…" at bounding box center [328, 169] width 185 height 209
drag, startPoint x: 269, startPoint y: 118, endPoint x: 314, endPoint y: 118, distance: 44.7
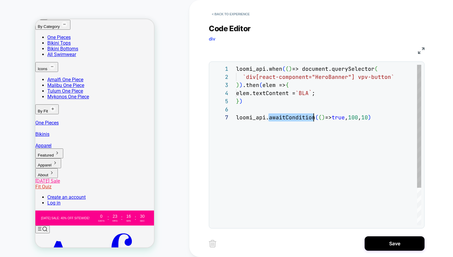
click at [314, 118] on div "loomi_api.when ( ( ) => document.querySelector ( `div[react-component="HeroBann…" at bounding box center [328, 169] width 185 height 209
click at [295, 115] on div "loomi_api.when ( ( ) => document.querySelector ( `div[react-component="HeroBann…" at bounding box center [328, 169] width 185 height 209
drag, startPoint x: 328, startPoint y: 105, endPoint x: 324, endPoint y: 95, distance: 10.6
click at [328, 105] on div "loomi_api.when ( ( ) => document.querySelector ( `div[react-component="HeroBann…" at bounding box center [328, 169] width 185 height 209
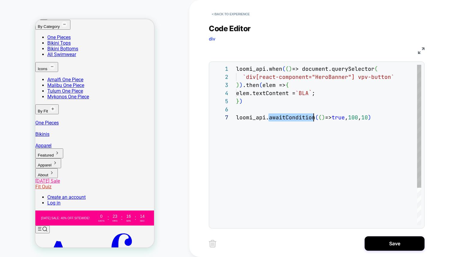
scroll to position [32, 0]
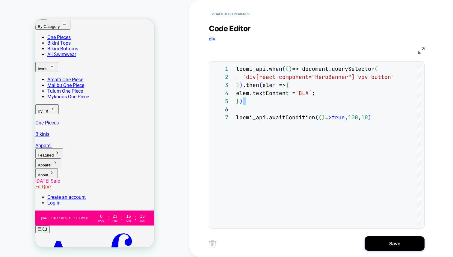
type textarea "**********"
click at [275, 104] on div "loomi_api.when ( ( ) => document.querySelector ( `div[react-component="HeroBann…" at bounding box center [328, 169] width 185 height 209
drag, startPoint x: 255, startPoint y: 103, endPoint x: 218, endPoint y: 257, distance: 158.3
click at [236, 257] on div "loomi_api.when ( ( ) => document.querySelector ( `div[react-component="HeroBann…" at bounding box center [328, 169] width 185 height 209
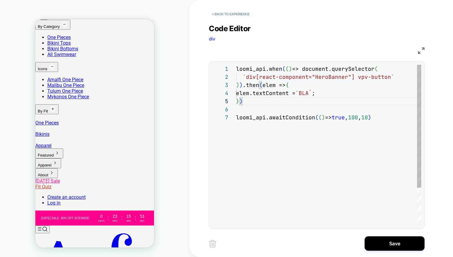
scroll to position [32, 146]
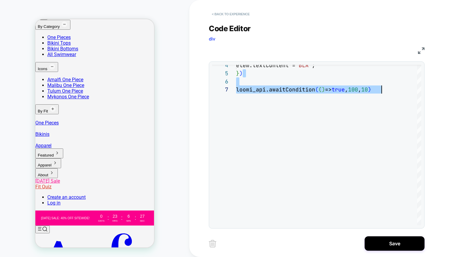
click at [237, 13] on button "< Back to experience" at bounding box center [231, 14] width 44 height 10
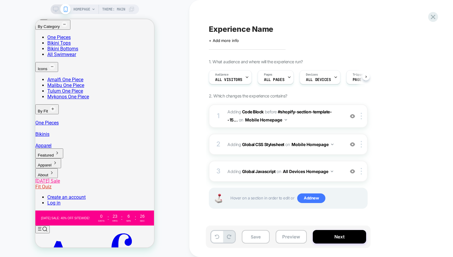
scroll to position [0, 0]
click at [174, 117] on div "HOMEPAGE Theme: MAIN" at bounding box center [94, 128] width 189 height 245
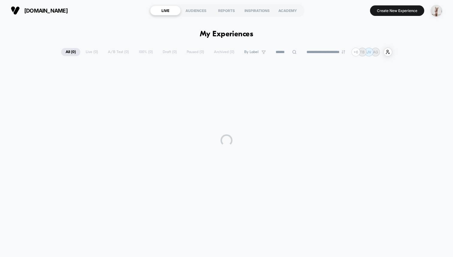
click at [89, 29] on div "**********" at bounding box center [226, 136] width 453 height 230
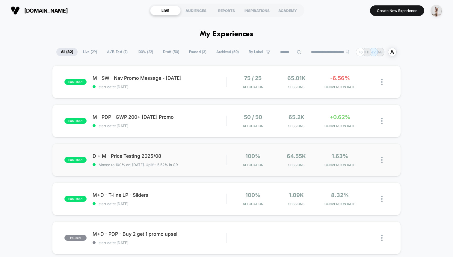
click at [119, 168] on div "published D + M - Price Testing 2025/08 Moved to 100% on: 8/26/2025 . Uplift: -…" at bounding box center [226, 159] width 349 height 33
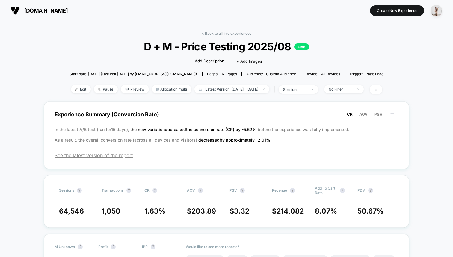
click at [111, 54] on div "< Back to all live experiences D + M - Price Testing 2025/08 LIVE Click to edit…" at bounding box center [227, 66] width 314 height 70
click at [94, 32] on div "< Back to all live experiences D + M - Price Testing 2025/08 LIVE Click to edit…" at bounding box center [227, 66] width 314 height 70
click at [71, 85] on span "Edit" at bounding box center [81, 89] width 20 height 8
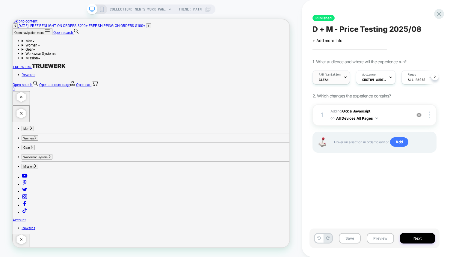
scroll to position [0, 0]
click at [340, 76] on span "A/B Variation" at bounding box center [330, 75] width 22 height 4
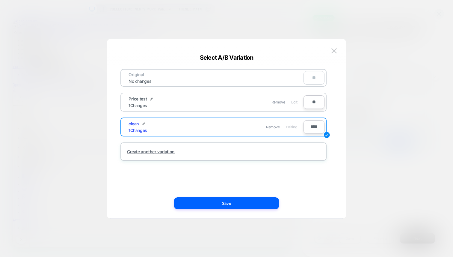
click at [294, 102] on span "Edit" at bounding box center [294, 102] width 6 height 4
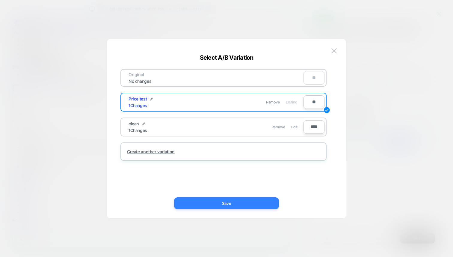
click at [219, 207] on button "Save" at bounding box center [226, 203] width 105 height 12
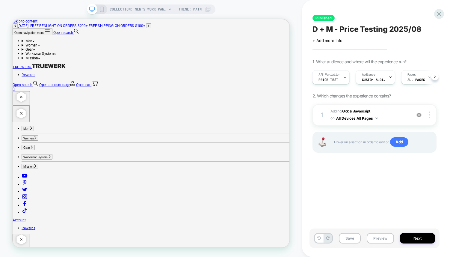
scroll to position [0, 0]
click at [439, 16] on icon at bounding box center [439, 14] width 8 height 8
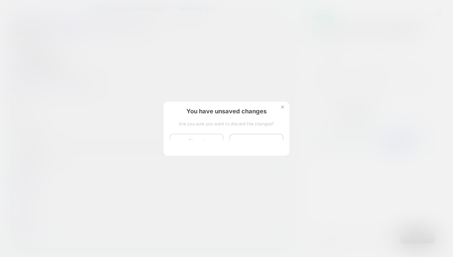
click at [192, 144] on button "Discard Changes" at bounding box center [197, 143] width 54 height 19
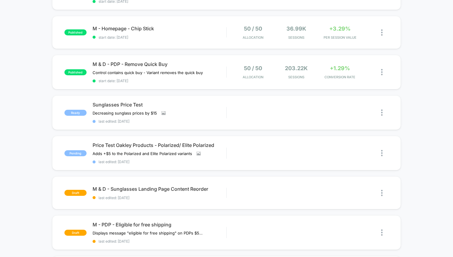
scroll to position [180, 0]
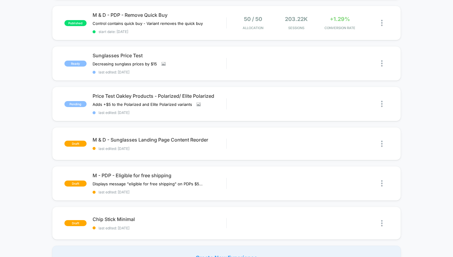
click at [415, 121] on div "published M & D - PDP - Flip Lens Type Order Adjusted order from non-polar, pol…" at bounding box center [226, 78] width 453 height 384
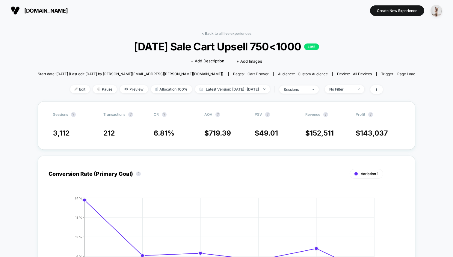
click at [125, 88] on span "Preview" at bounding box center [134, 89] width 28 height 8
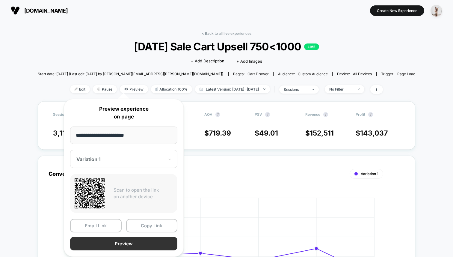
click at [134, 247] on button "Preview" at bounding box center [123, 243] width 107 height 13
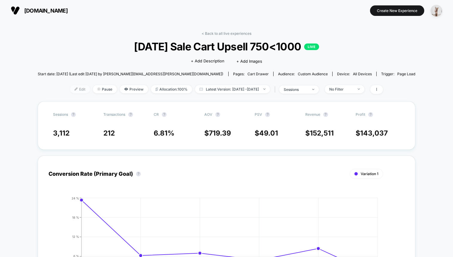
click at [75, 88] on img at bounding box center [76, 89] width 3 height 3
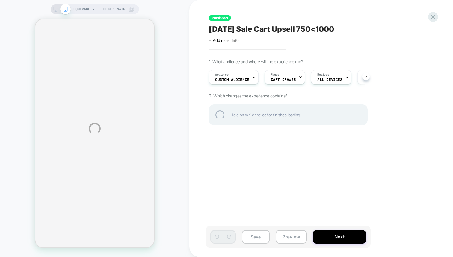
click at [164, 96] on div "HOMEPAGE Theme: MAIN Published [DATE] Sale Cart Upsell 750<1000 Click to edit e…" at bounding box center [226, 128] width 453 height 257
click at [169, 81] on div "HOMEPAGE Theme: MAIN Published Labor Day Sale Cart Upsell 750<1000 Click to edi…" at bounding box center [226, 128] width 453 height 257
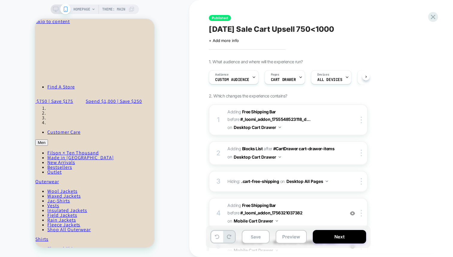
scroll to position [0, 0]
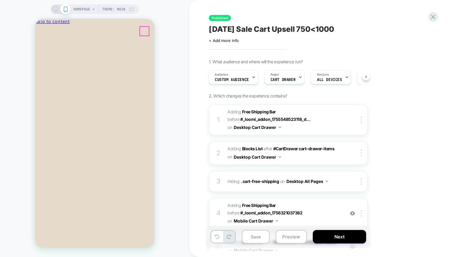
click at [61, 29] on icon "Close" at bounding box center [61, 27] width 0 height 4
click at [174, 44] on div "HOMEPAGE Theme: MAIN" at bounding box center [94, 128] width 189 height 245
click at [230, 79] on span "Custom Audience" at bounding box center [232, 80] width 34 height 4
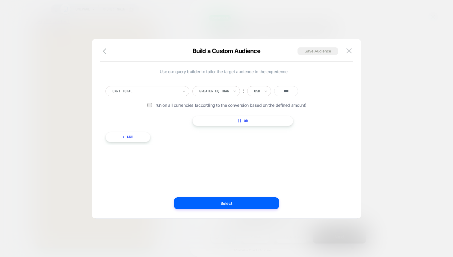
click at [214, 19] on div at bounding box center [226, 128] width 453 height 257
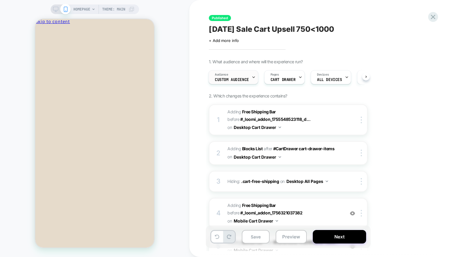
click at [233, 79] on span "Custom Audience" at bounding box center [232, 80] width 34 height 4
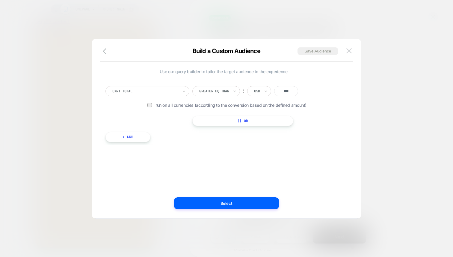
click at [352, 51] on img at bounding box center [349, 50] width 5 height 5
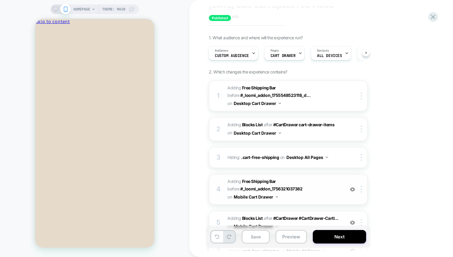
scroll to position [37, 0]
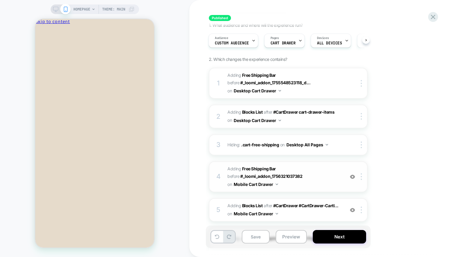
click at [230, 171] on span "#_loomi_addon_1756321034647 Adding Free Shipping Bar BEFORE #_loomi_addon_17563…" at bounding box center [285, 177] width 114 height 24
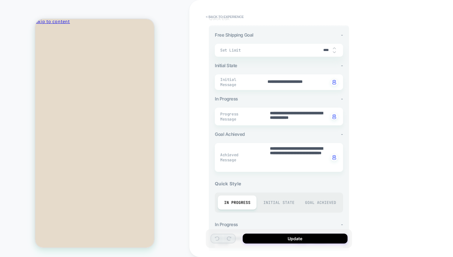
scroll to position [191, 0]
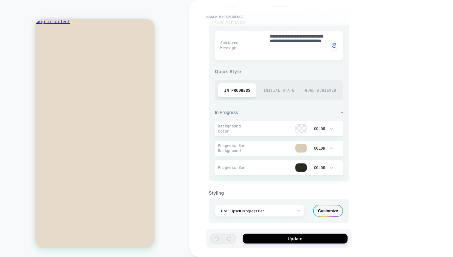
click at [330, 208] on div "Customize" at bounding box center [328, 211] width 30 height 12
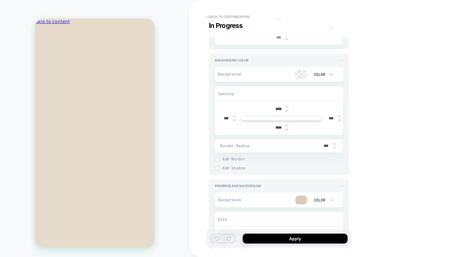
click at [274, 196] on div at bounding box center [277, 199] width 59 height 9
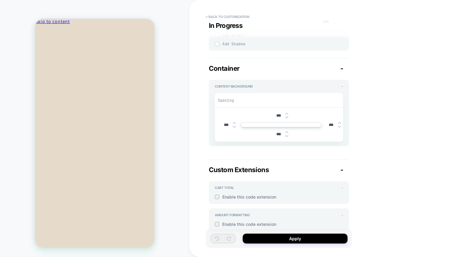
scroll to position [738, 0]
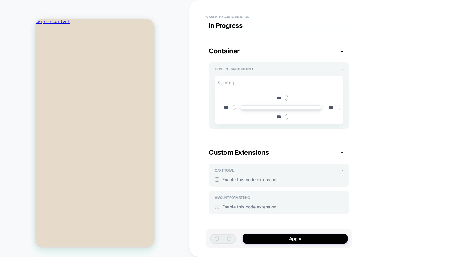
click at [230, 178] on span "Enable this code extension" at bounding box center [282, 179] width 121 height 5
click at [259, 189] on div at bounding box center [290, 244] width 97 height 113
type textarea "*"
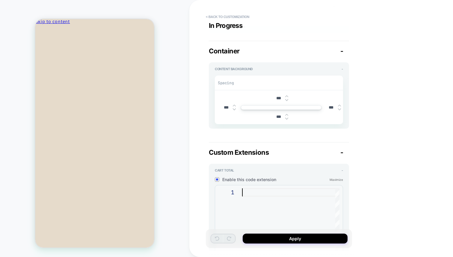
type textarea "**"
type textarea "*"
type textarea "***"
type textarea "*"
type textarea "****"
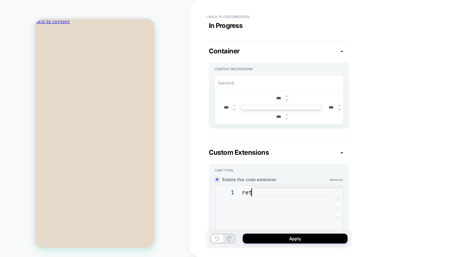
type textarea "*"
type textarea "*****"
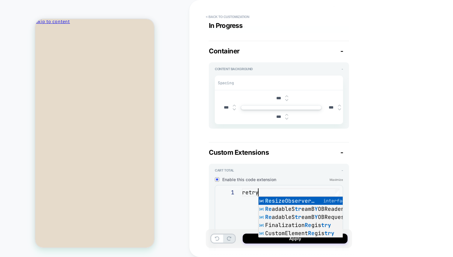
type textarea "*"
type textarea "******"
type textarea "*"
type textarea "******"
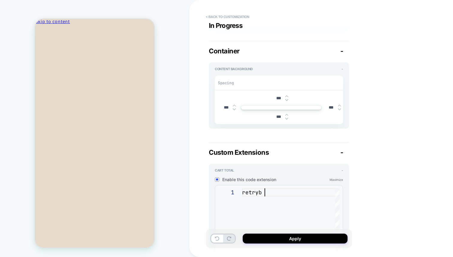
type textarea "*"
type textarea "******"
type textarea "*"
type textarea "*****"
type textarea "*"
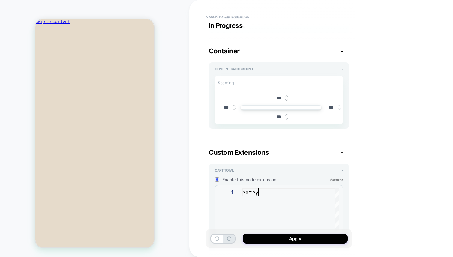
type textarea "****"
type textarea "*"
type textarea "*****"
type textarea "*"
type textarea "******"
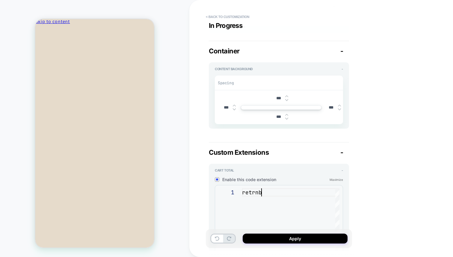
type textarea "*"
type textarea "*****"
type textarea "*"
type textarea "******"
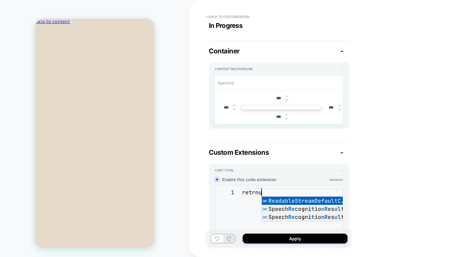
type textarea "*"
type textarea "*****"
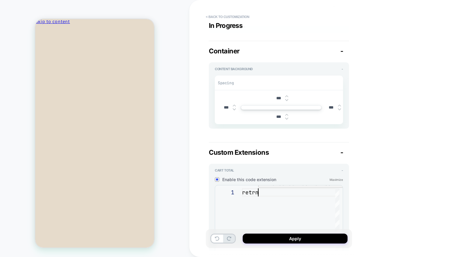
type textarea "*"
type textarea "****"
type textarea "*"
type textarea "*****"
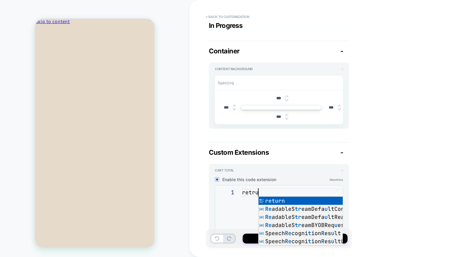
type textarea "*"
type textarea "******"
type textarea "*"
type textarea "******"
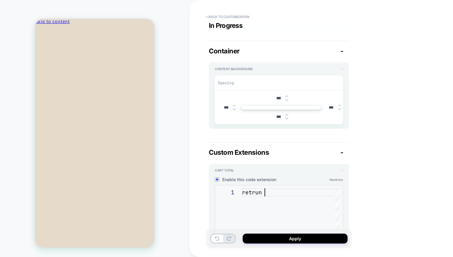
scroll to position [0, 22]
type textarea "*"
type textarea "********"
type textarea "*"
type textarea "*********"
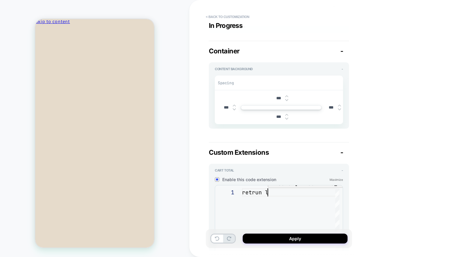
type textarea "*"
type textarea "**********"
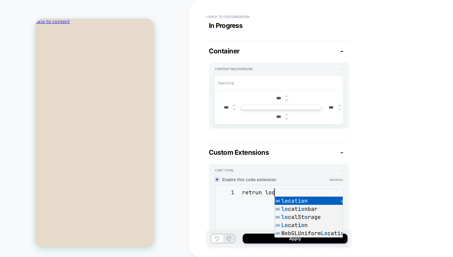
type textarea "*"
type textarea "**********"
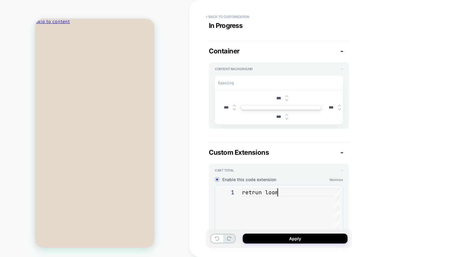
type textarea "*"
type textarea "**********"
type textarea "*"
type textarea "**********"
type textarea "*"
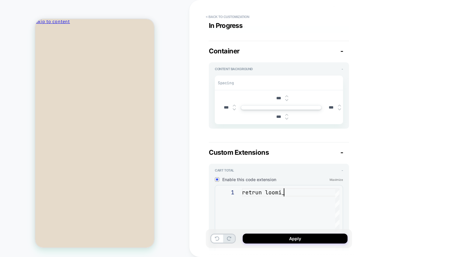
type textarea "**********"
type textarea "*"
type textarea "**********"
type textarea "*"
type textarea "**********"
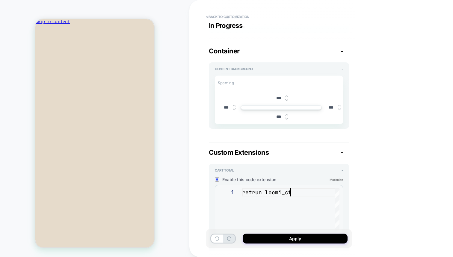
type textarea "*"
type textarea "**********"
type textarea "*"
type textarea "**********"
type textarea "*"
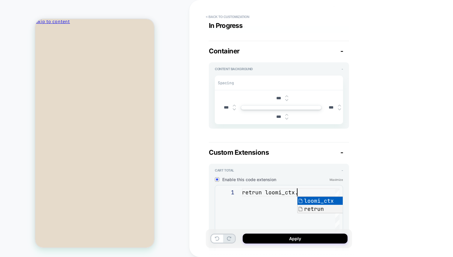
type textarea "**********"
type textarea "*"
type textarea "**********"
type textarea "*"
type textarea "**********"
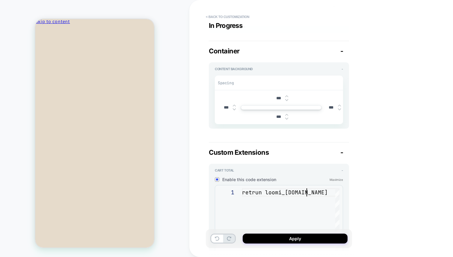
type textarea "*"
type textarea "**********"
type textarea "*"
type textarea "**********"
type textarea "*"
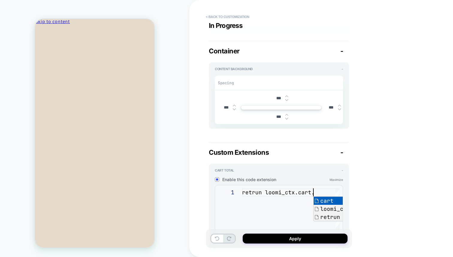
type textarea "**********"
type textarea "*"
type textarea "**********"
type textarea "*"
type textarea "**********"
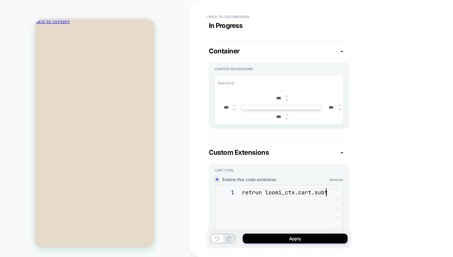
type textarea "*"
type textarea "**********"
type textarea "*"
type textarea "**********"
type textarea "*"
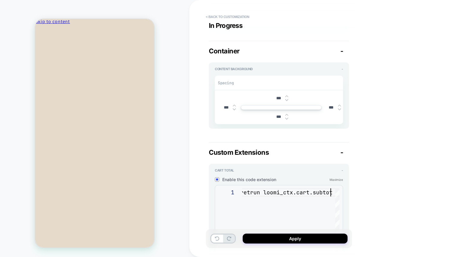
type textarea "**********"
type textarea "*"
type textarea "**********"
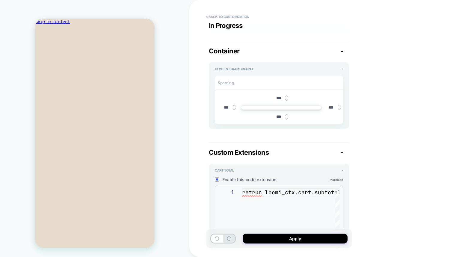
click at [254, 192] on div "retrun loomi_ctx.cart.subtotal" at bounding box center [299, 244] width 114 height 113
click at [263, 191] on div "retrun loomi_ctx.cart.subtotal" at bounding box center [299, 244] width 114 height 113
type textarea "*"
type textarea "**********"
type textarea "*"
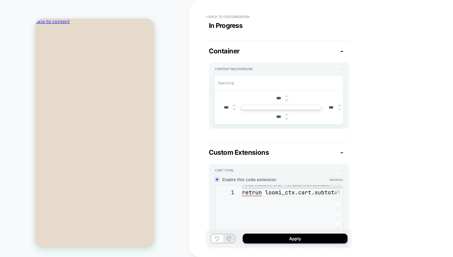
type textarea "**********"
type textarea "*"
type textarea "**********"
type textarea "*"
type textarea "**********"
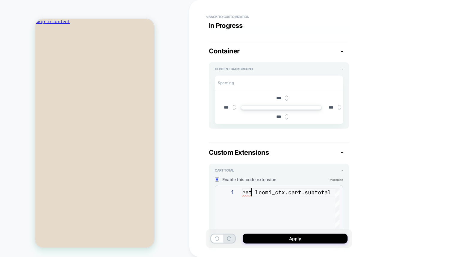
type textarea "*"
type textarea "**********"
type textarea "*"
type textarea "**********"
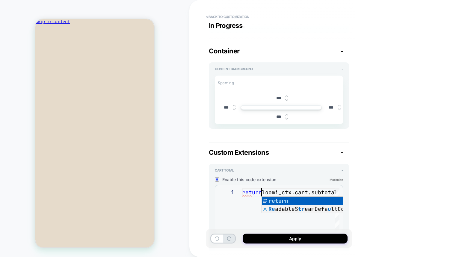
type textarea "*"
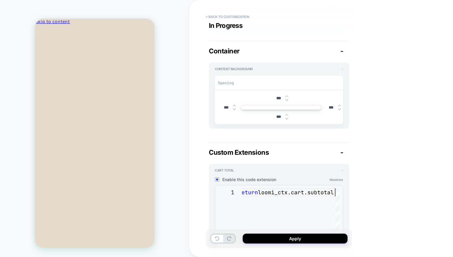
click at [254, 196] on div "return loomi_ctx.cart.subtotal" at bounding box center [295, 244] width 114 height 113
drag, startPoint x: 261, startPoint y: 192, endPoint x: 340, endPoint y: 197, distance: 79.3
click at [340, 197] on div "return loomi_ctx.cart.subtotal" at bounding box center [295, 244] width 114 height 113
type textarea "**********"
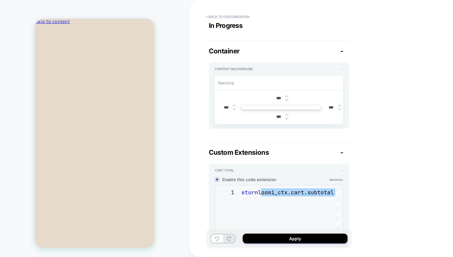
click at [242, 177] on span "Enable this code extension" at bounding box center [275, 179] width 107 height 5
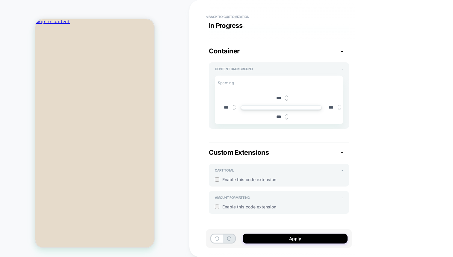
click at [236, 206] on span "Enable this code extension" at bounding box center [282, 206] width 121 height 5
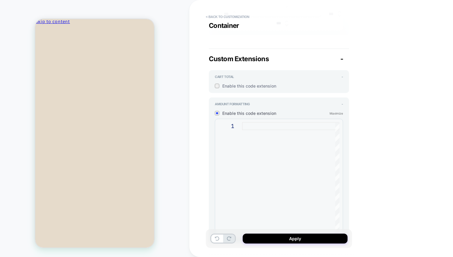
scroll to position [839, 0]
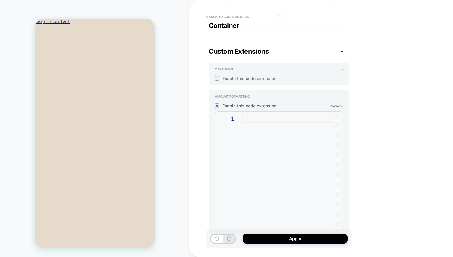
click at [250, 103] on span "Enable this code extension" at bounding box center [275, 105] width 107 height 5
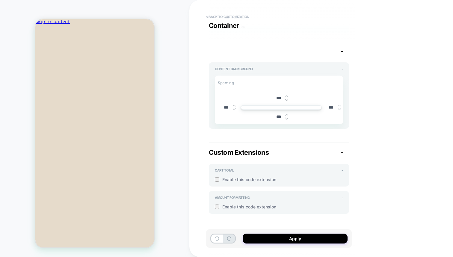
click at [239, 19] on button "< Back to customization" at bounding box center [227, 17] width 49 height 10
type textarea "*"
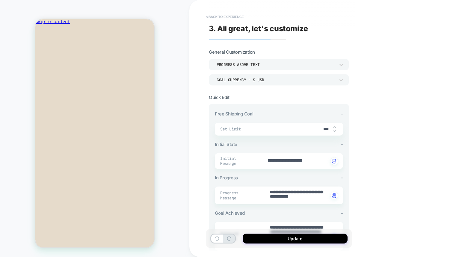
click at [239, 18] on button "< Back to experience" at bounding box center [225, 17] width 44 height 10
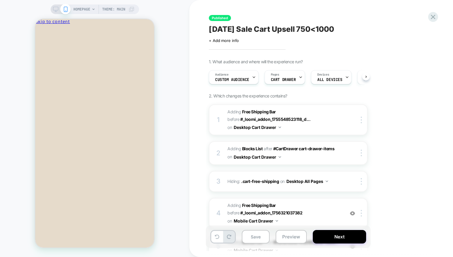
scroll to position [0, 0]
click at [229, 115] on span "#_loomi_addon_1755548452067_dup1755548730_dup1755549044_dup1755549252 Adding Fr…" at bounding box center [285, 120] width 114 height 24
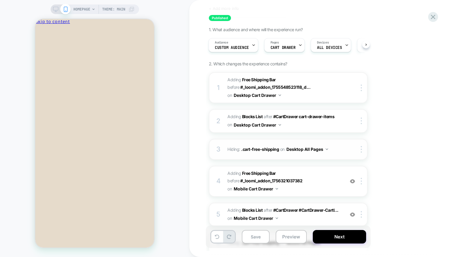
scroll to position [48, 0]
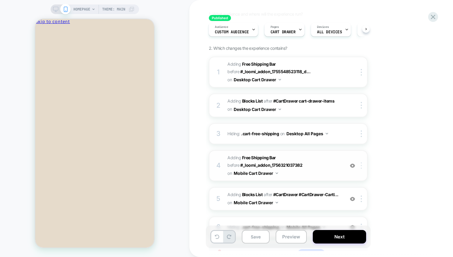
click at [362, 165] on div at bounding box center [363, 165] width 10 height 7
click at [362, 166] on div at bounding box center [363, 165] width 10 height 7
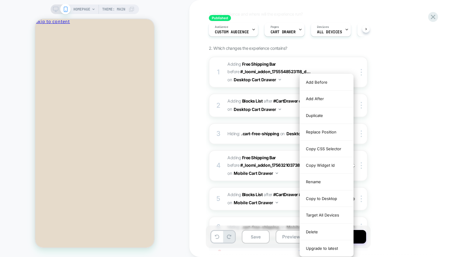
drag, startPoint x: 325, startPoint y: 215, endPoint x: 285, endPoint y: 213, distance: 39.6
click at [325, 215] on div "Target All Devices" at bounding box center [326, 215] width 53 height 16
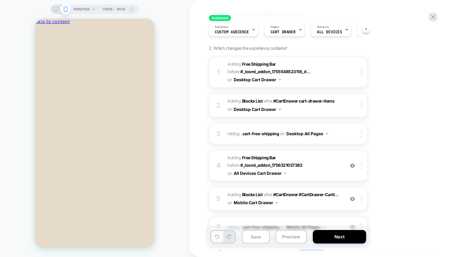
click at [218, 237] on icon at bounding box center [217, 236] width 4 height 4
click at [266, 109] on button "Desktop Cart Drawer" at bounding box center [257, 109] width 47 height 9
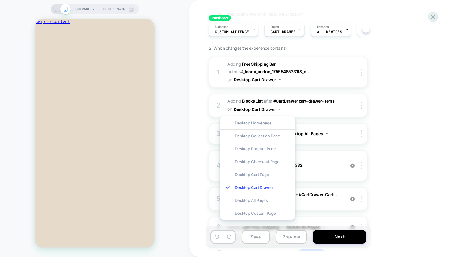
click at [188, 119] on div "HOMEPAGE Theme: MAIN" at bounding box center [94, 128] width 189 height 245
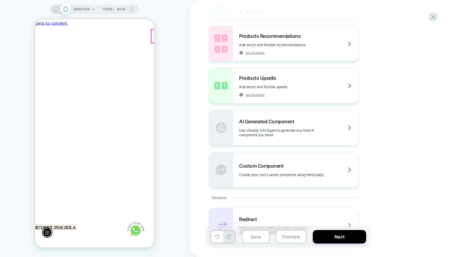
scroll to position [0, -88]
click at [44, 57] on icon "Close" at bounding box center [41, 60] width 6 height 6
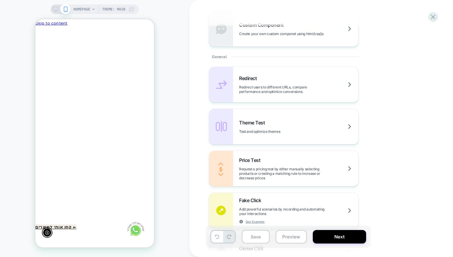
scroll to position [352, 0]
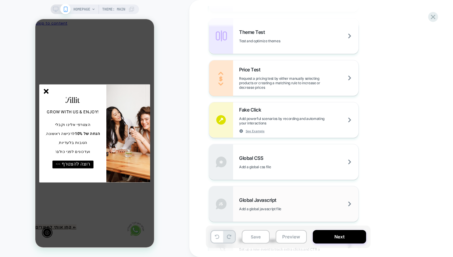
click at [264, 204] on div "Global Javascript Add a global javascript file" at bounding box center [298, 204] width 119 height 14
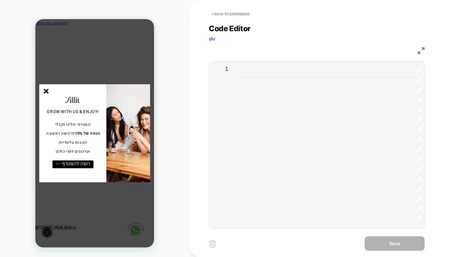
scroll to position [0, 0]
click at [287, 85] on div at bounding box center [328, 145] width 185 height 160
type textarea "**********"
click at [393, 245] on button "Save" at bounding box center [395, 243] width 60 height 14
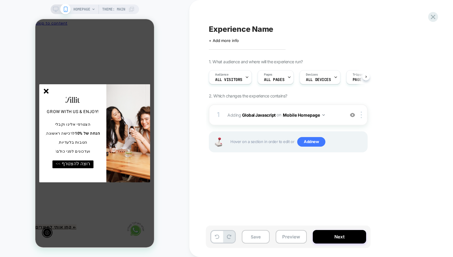
scroll to position [0, 0]
click at [46, 91] on line "סגור" at bounding box center [46, 91] width 4 height 4
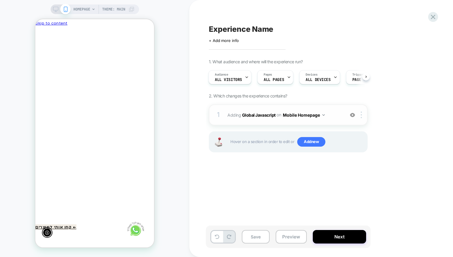
scroll to position [0, 0]
click at [362, 114] on img at bounding box center [361, 115] width 1 height 7
click at [363, 115] on div at bounding box center [363, 115] width 10 height 7
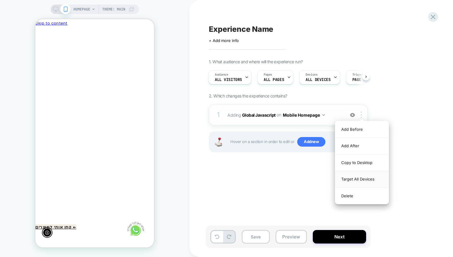
click at [366, 180] on div "Target All Devices" at bounding box center [361, 179] width 53 height 16
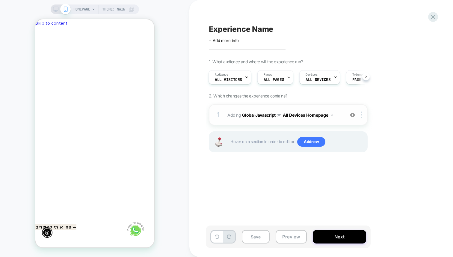
click at [321, 115] on button "All Devices Homepage" at bounding box center [308, 115] width 50 height 9
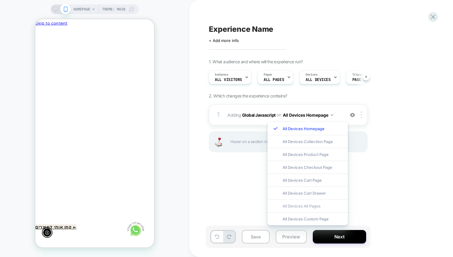
scroll to position [0, -88]
click at [313, 205] on div "All Devices All Pages" at bounding box center [308, 205] width 80 height 13
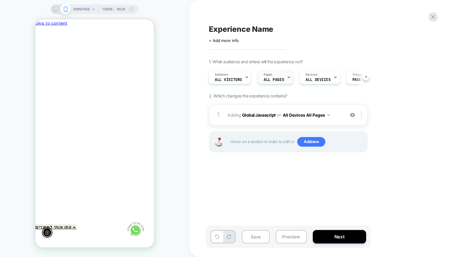
click at [271, 78] on span "ALL PAGES" at bounding box center [274, 80] width 20 height 4
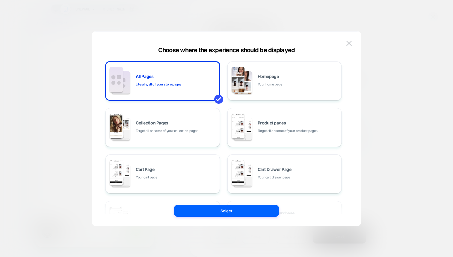
scroll to position [0, 0]
click at [380, 50] on div at bounding box center [226, 128] width 453 height 257
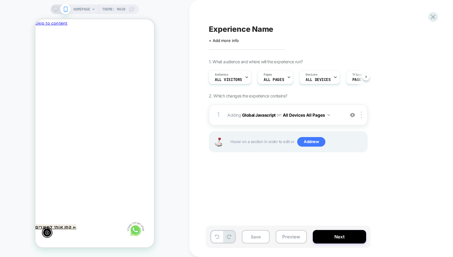
click at [184, 97] on div "HOMEPAGE Theme: MAIN" at bounding box center [94, 128] width 189 height 245
